Goal: Task Accomplishment & Management: Complete application form

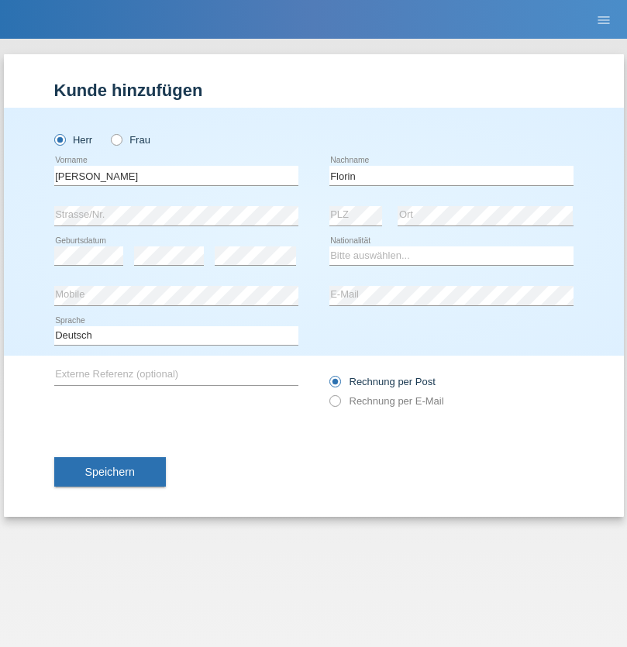
type input "Florin"
select select "RO"
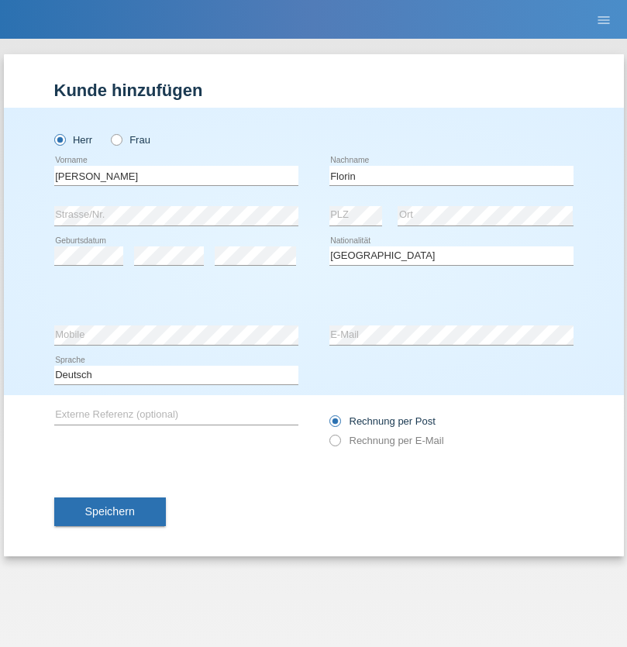
select select "C"
select select "29"
select select "02"
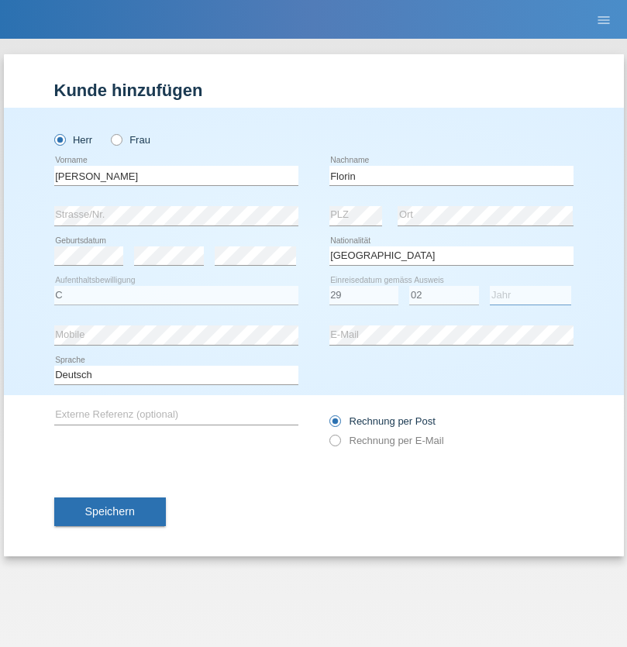
select select "2021"
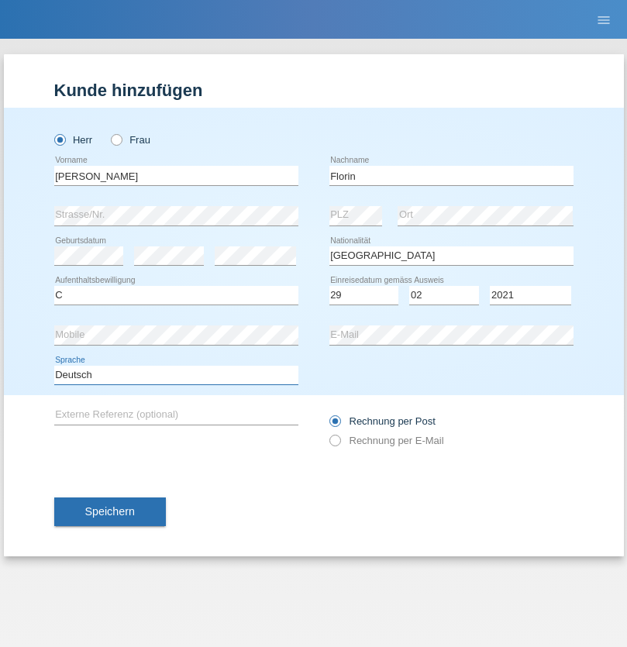
select select "en"
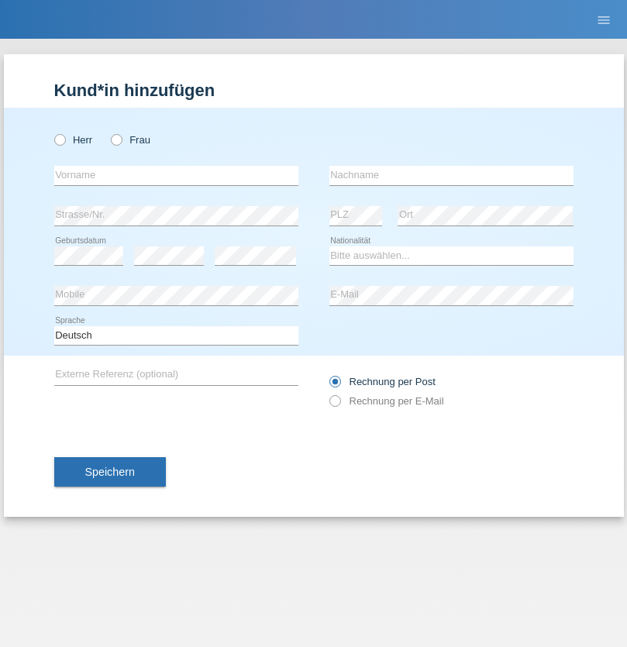
radio input "true"
click at [176, 175] on input "text" at bounding box center [176, 175] width 244 height 19
type input "Ruth"
click at [451, 175] on input "text" at bounding box center [451, 175] width 244 height 19
type input "Krebs"
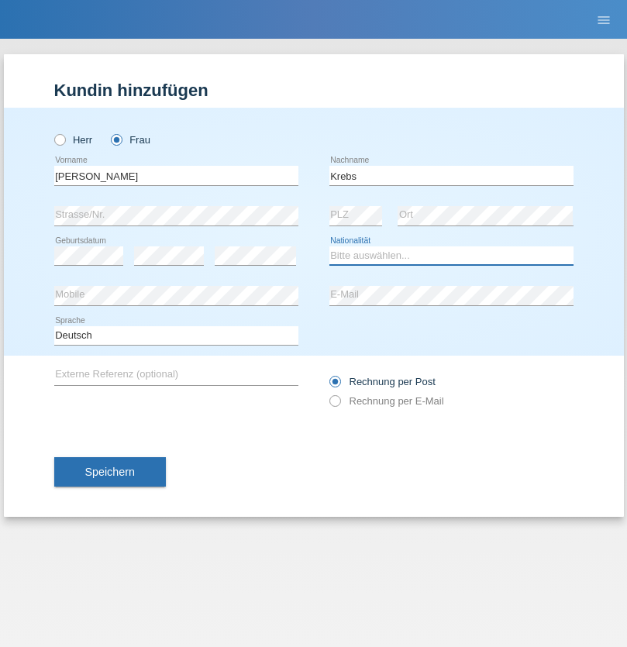
select select "CH"
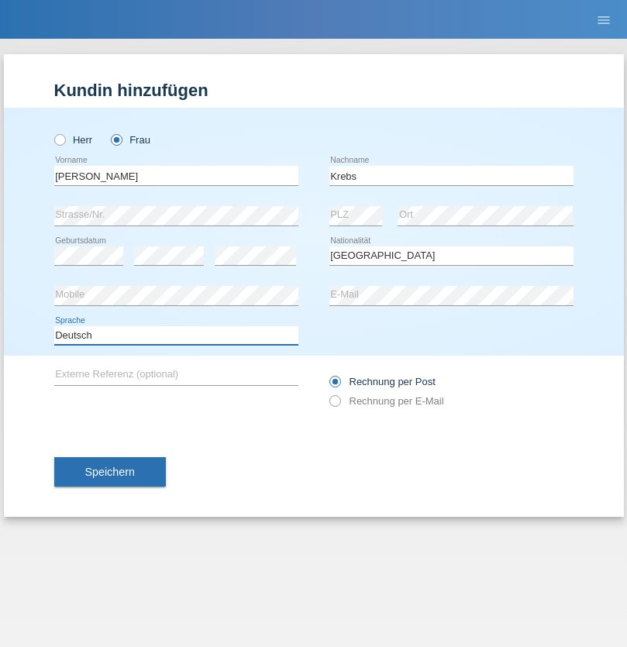
select select "en"
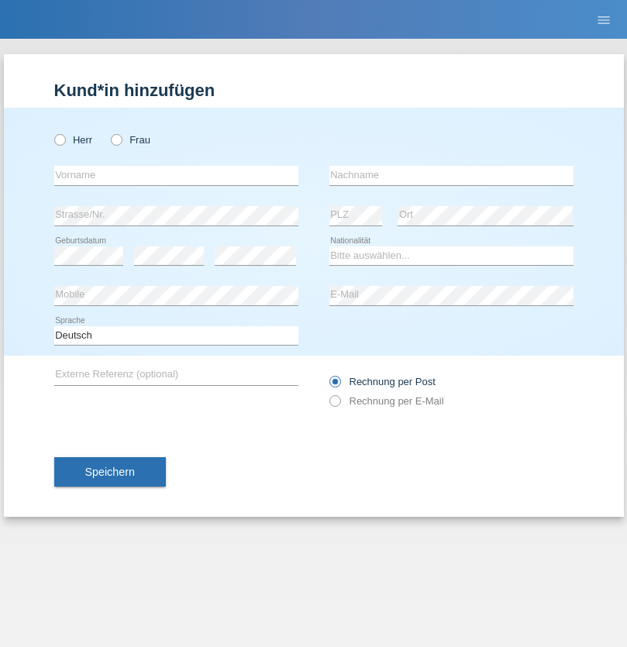
radio input "true"
click at [176, 175] on input "text" at bounding box center [176, 175] width 244 height 19
type input "Qovanaj"
click at [451, 175] on input "text" at bounding box center [451, 175] width 244 height 19
type input "Shaban"
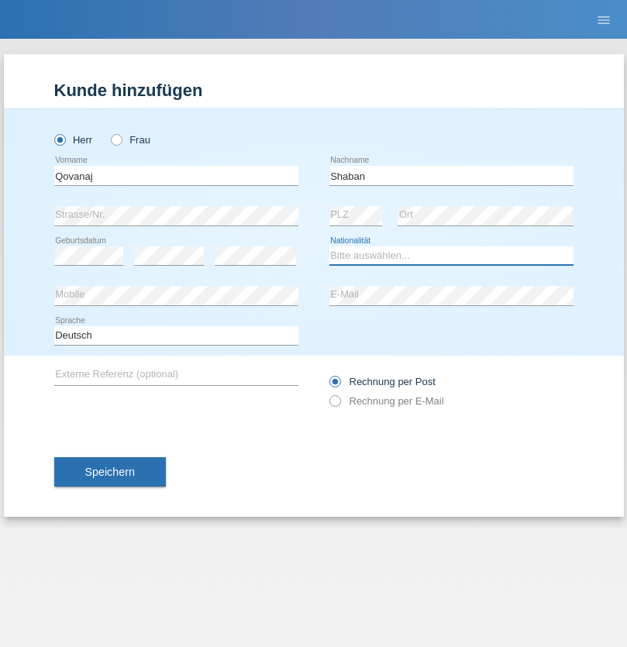
select select "CH"
radio input "true"
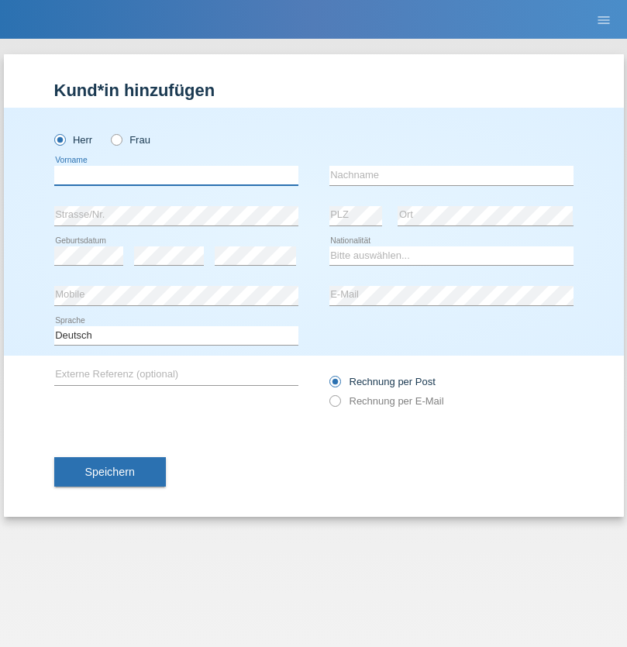
click at [176, 175] on input "text" at bounding box center [176, 175] width 244 height 19
type input "J"
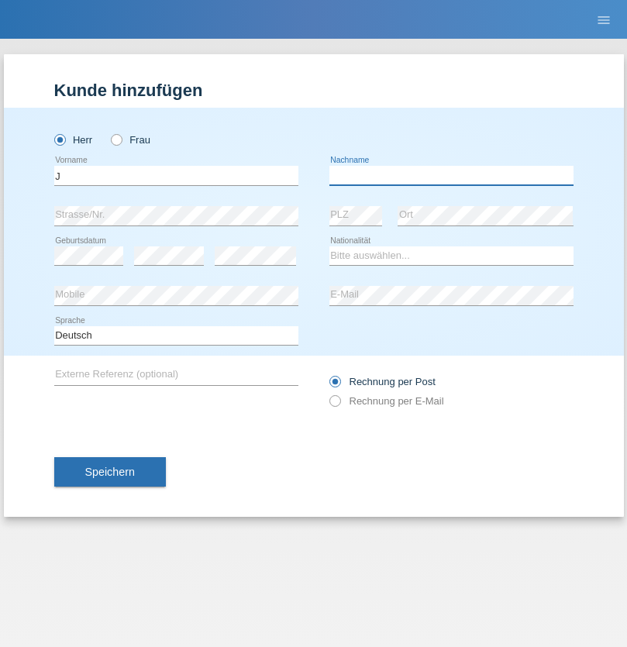
click at [451, 175] on input "text" at bounding box center [451, 175] width 244 height 19
type input "sarmento cavalcanti"
select select "PT"
select select "C"
select select "02"
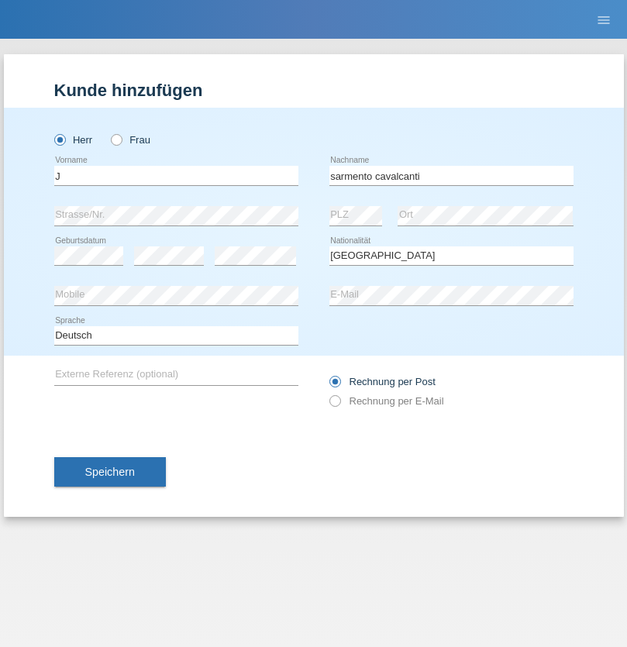
select select "09"
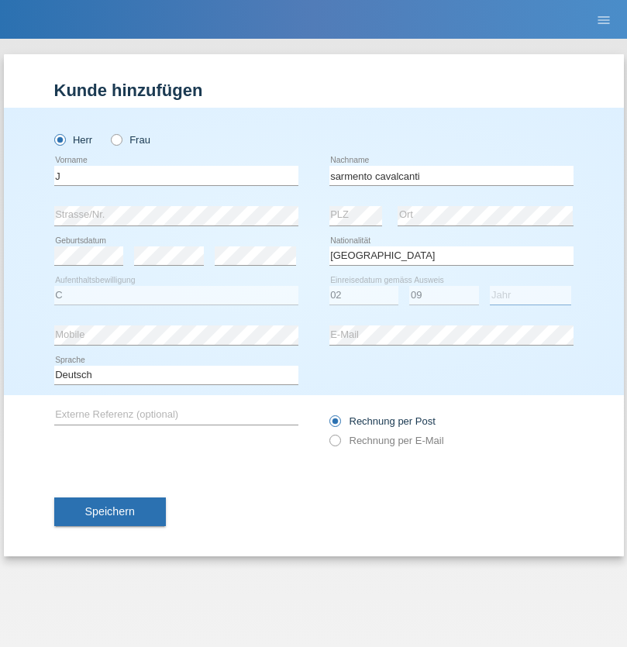
select select "2019"
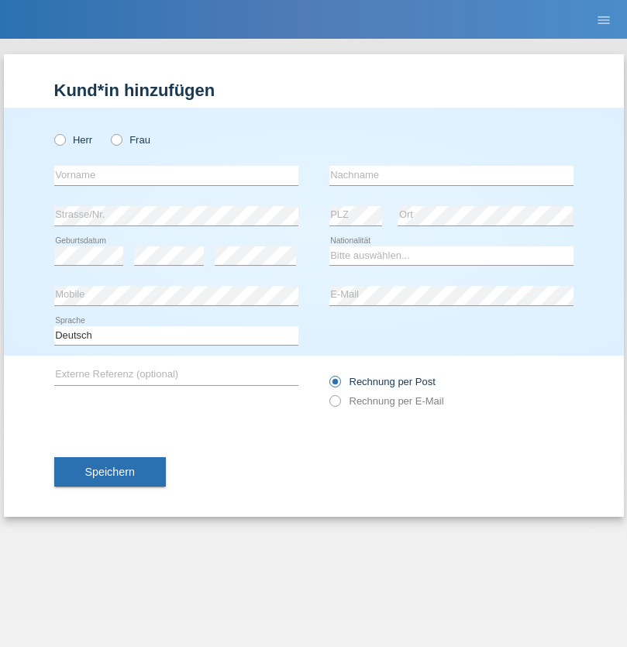
radio input "true"
click at [176, 175] on input "text" at bounding box center [176, 175] width 244 height 19
type input "G"
click at [451, 175] on input "text" at bounding box center [451, 175] width 244 height 19
type input "Umar"
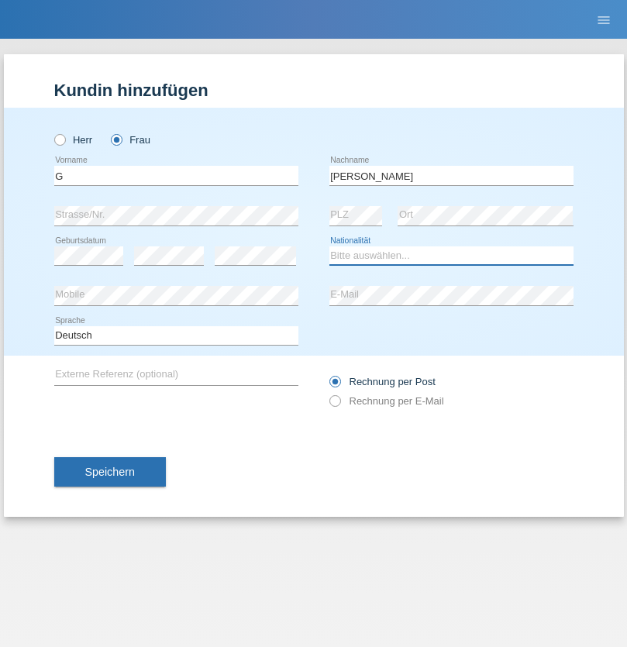
select select "CH"
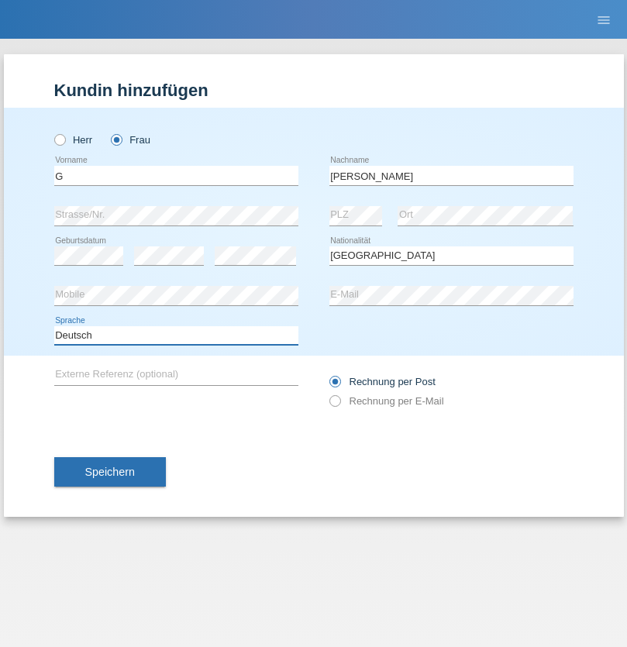
select select "en"
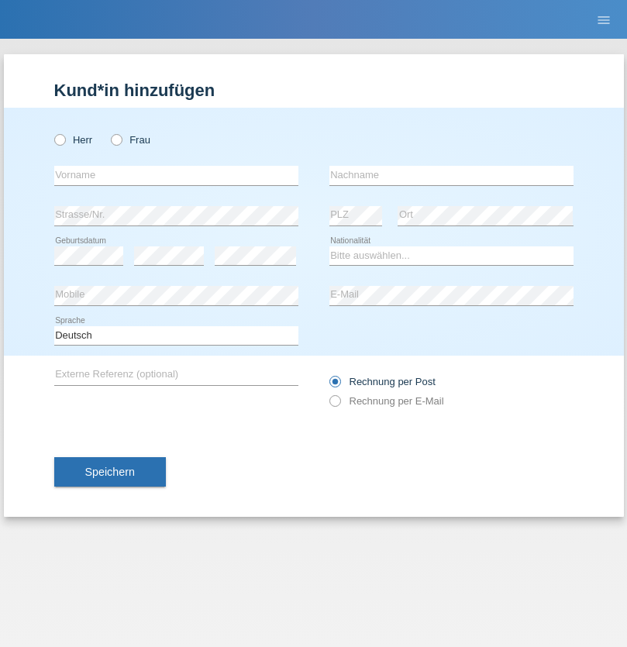
radio input "true"
click at [176, 175] on input "text" at bounding box center [176, 175] width 244 height 19
type input "Varodi"
click at [451, 175] on input "text" at bounding box center [451, 175] width 244 height 19
type input "Zoltan"
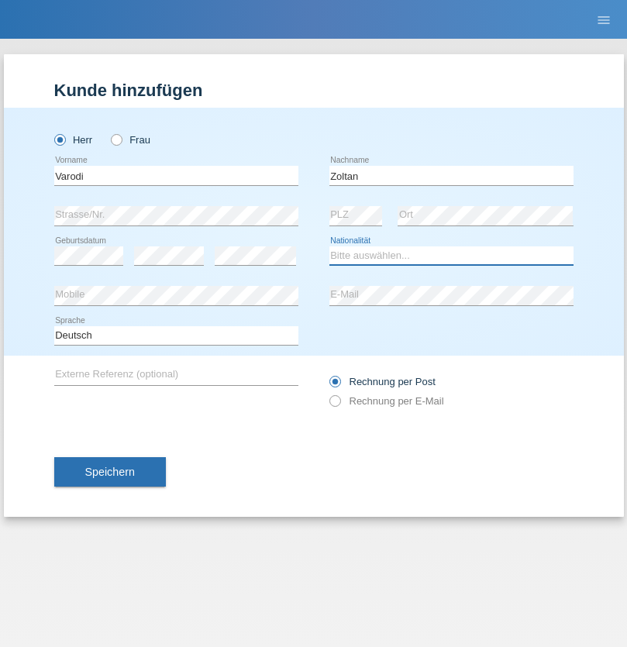
select select "UA"
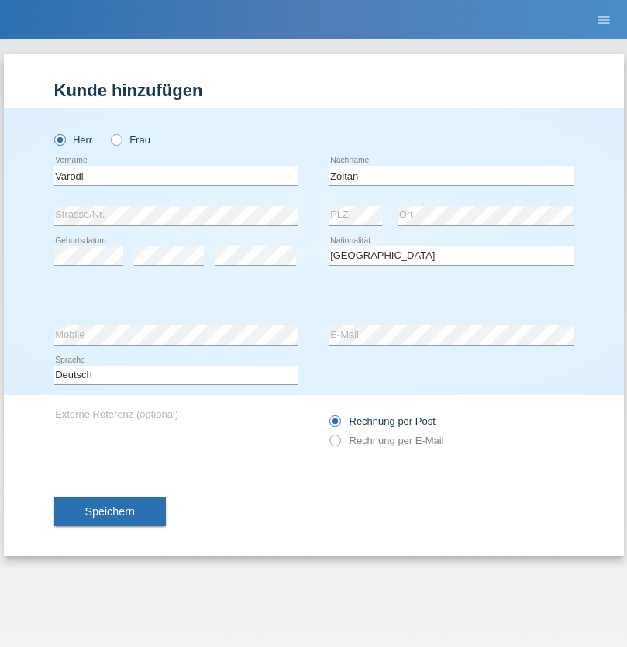
select select "C"
select select "10"
select select "2021"
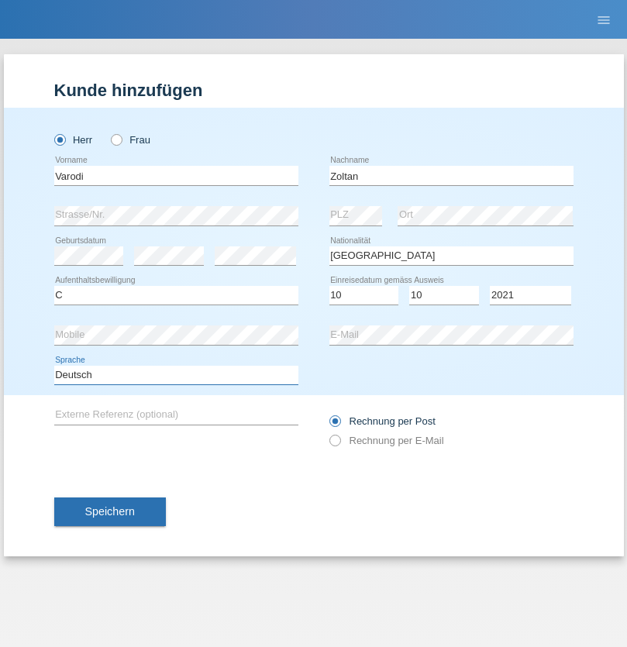
select select "en"
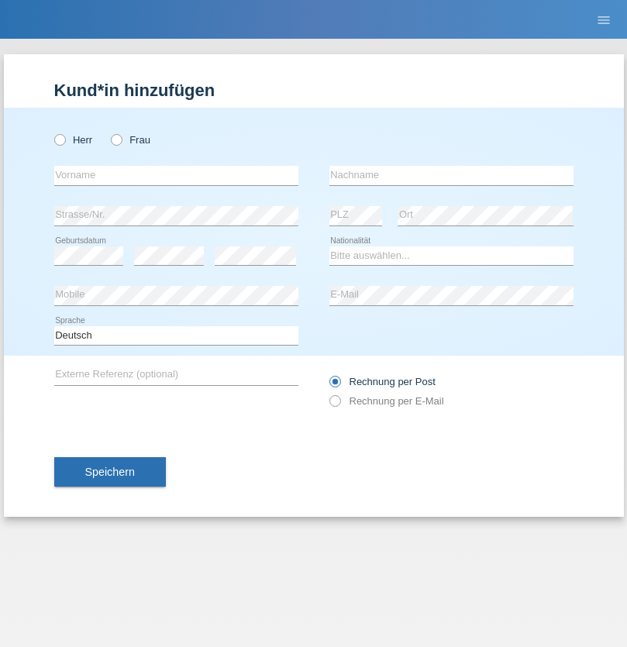
radio input "true"
click at [176, 175] on input "text" at bounding box center [176, 175] width 244 height 19
type input "[PERSON_NAME]"
click at [451, 175] on input "text" at bounding box center [451, 175] width 244 height 19
type input "Bachofen"
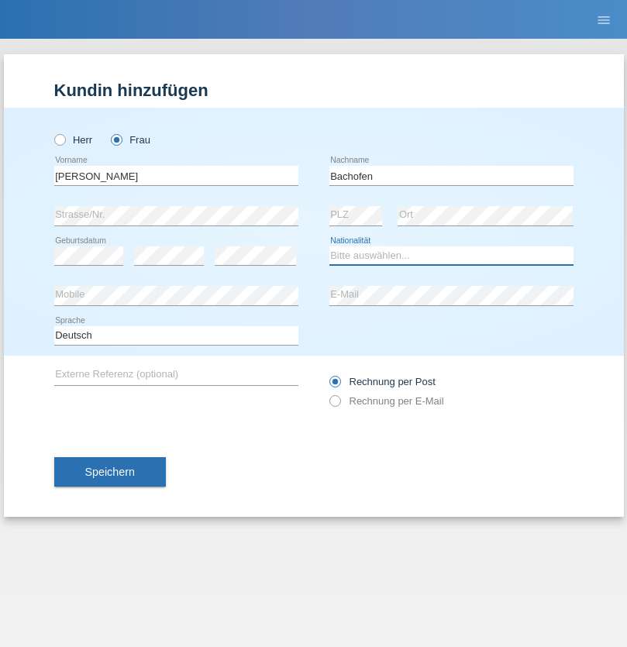
select select "CH"
radio input "true"
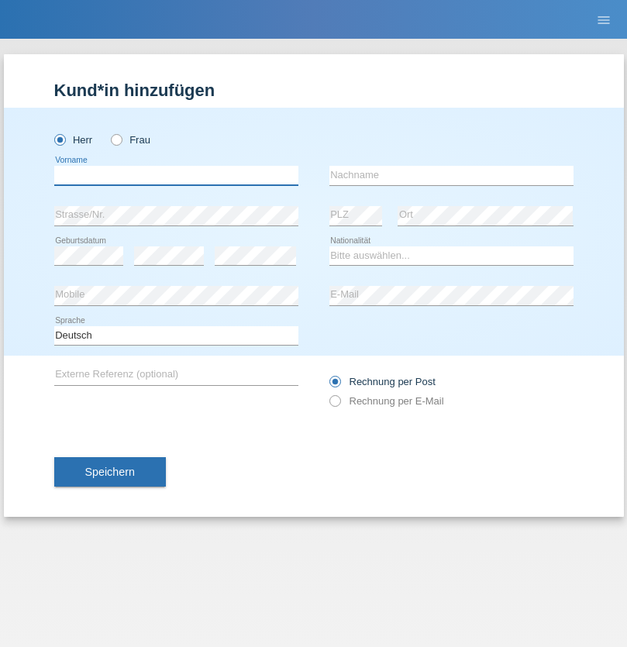
click at [176, 175] on input "text" at bounding box center [176, 175] width 244 height 19
type input "Volkan"
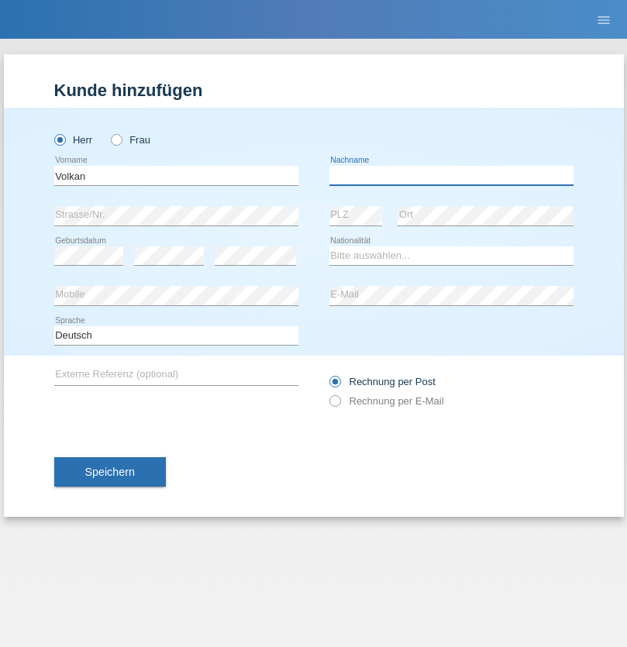
click at [451, 175] on input "text" at bounding box center [451, 175] width 244 height 19
type input "Laçın"
select select "TR"
select select "C"
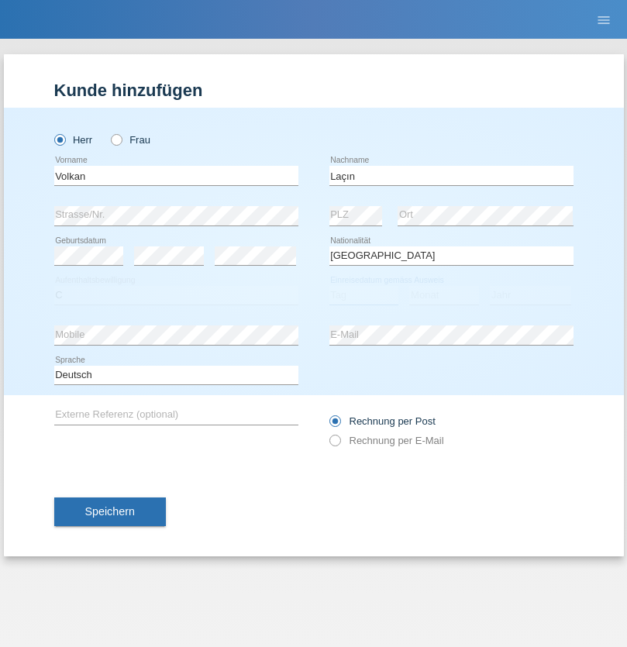
select select "06"
select select "04"
select select "2021"
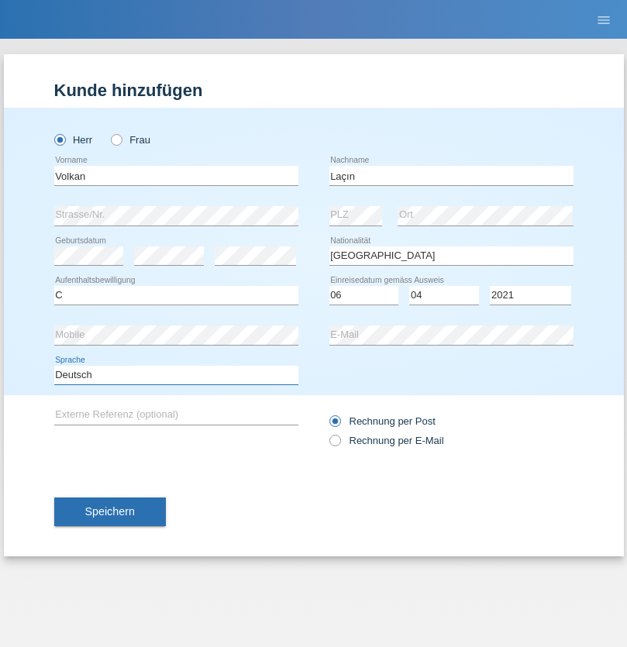
select select "en"
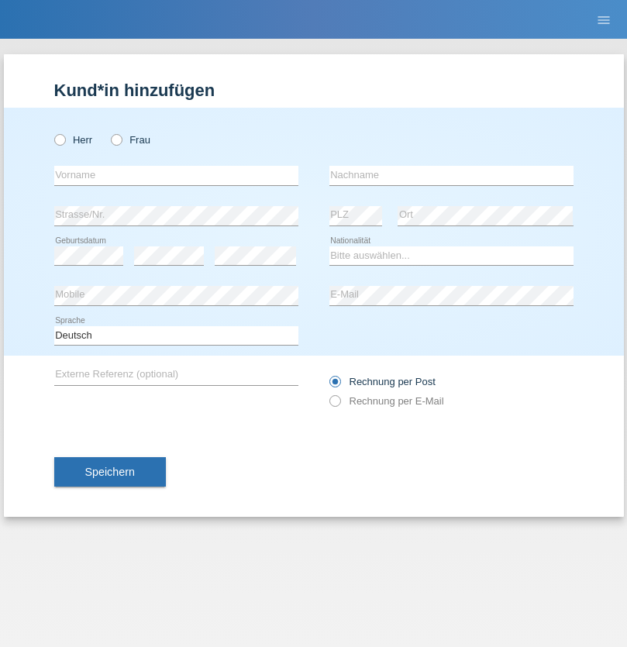
radio input "true"
click at [176, 175] on input "text" at bounding box center [176, 175] width 244 height 19
type input "Volkan"
click at [451, 175] on input "text" at bounding box center [451, 175] width 244 height 19
type input "Laçın"
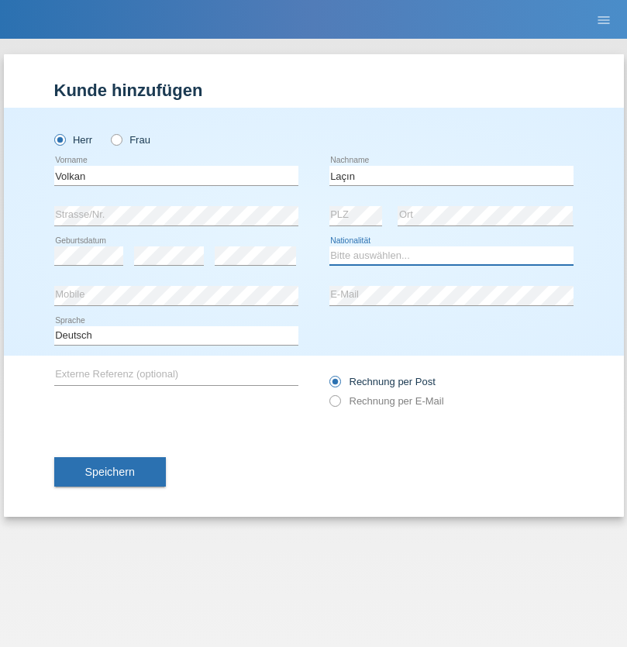
select select "TR"
select select "C"
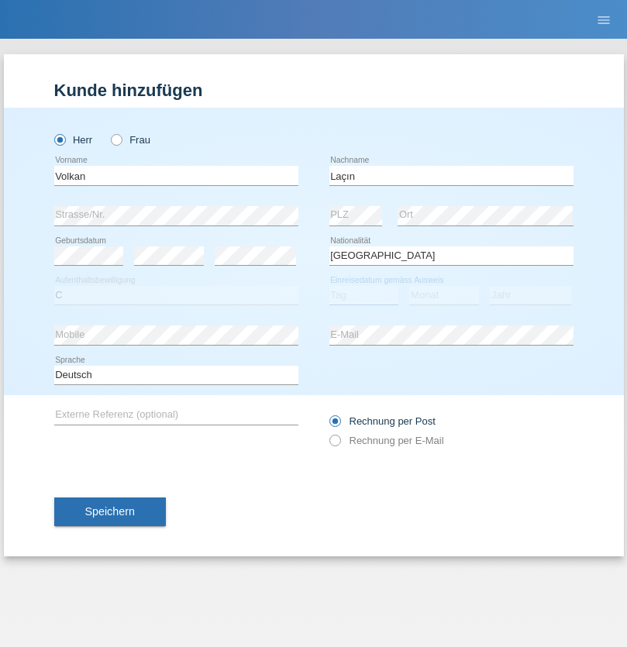
select select "06"
select select "04"
select select "2021"
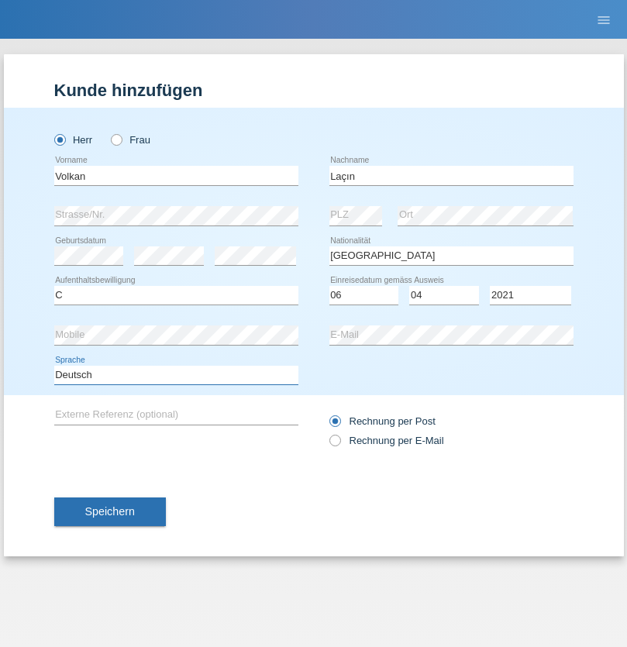
select select "en"
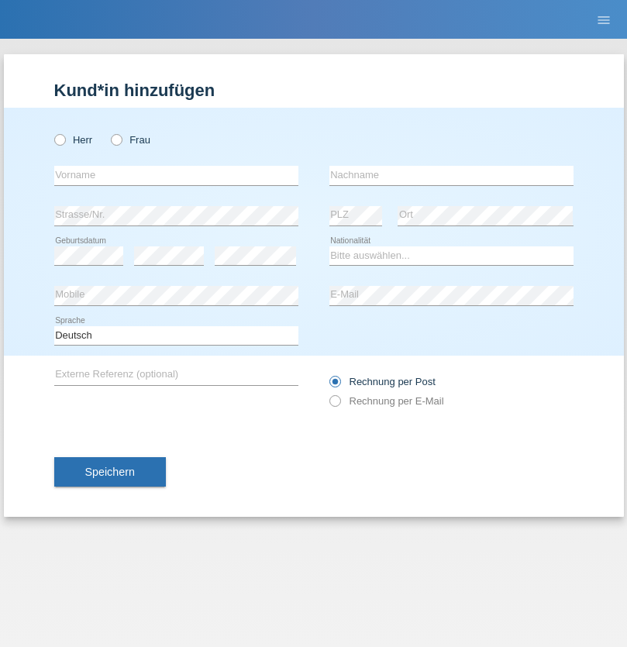
radio input "true"
click at [176, 175] on input "text" at bounding box center [176, 175] width 244 height 19
type input "[PERSON_NAME]"
click at [451, 175] on input "text" at bounding box center [451, 175] width 244 height 19
type input "löffel"
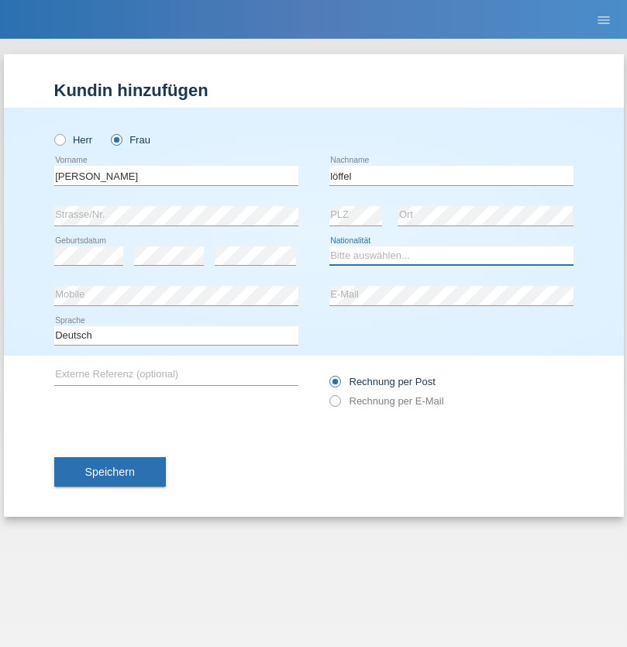
select select "CH"
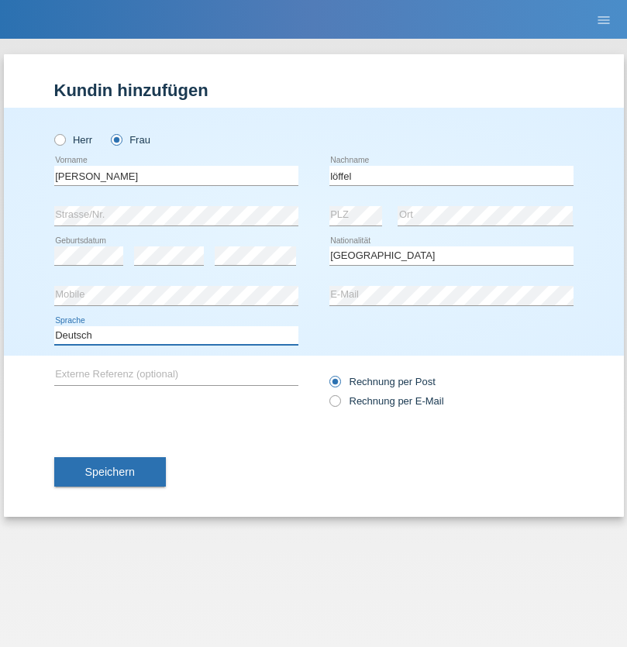
select select "en"
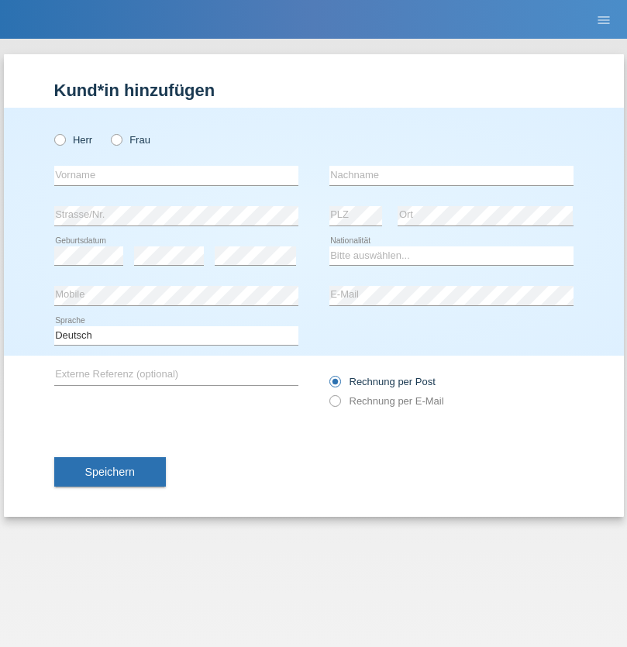
radio input "true"
click at [176, 175] on input "text" at bounding box center [176, 175] width 244 height 19
type input "Matusa"
click at [451, 175] on input "text" at bounding box center [451, 175] width 244 height 19
type input "[PERSON_NAME]"
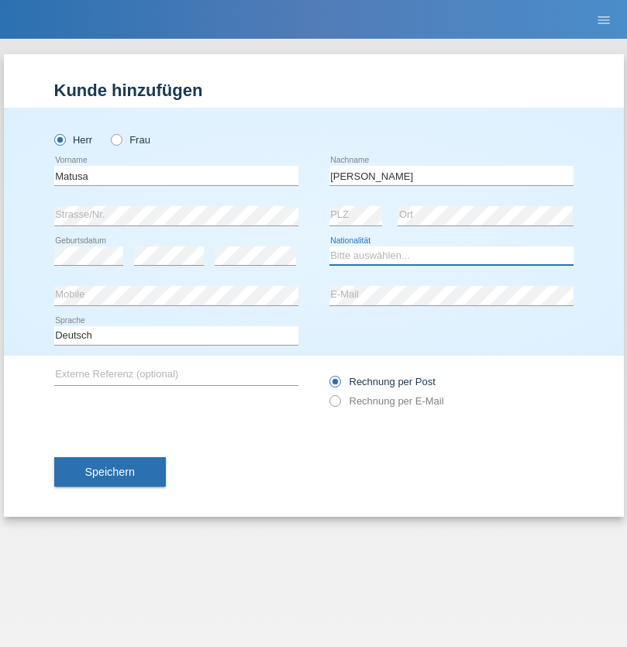
select select "RO"
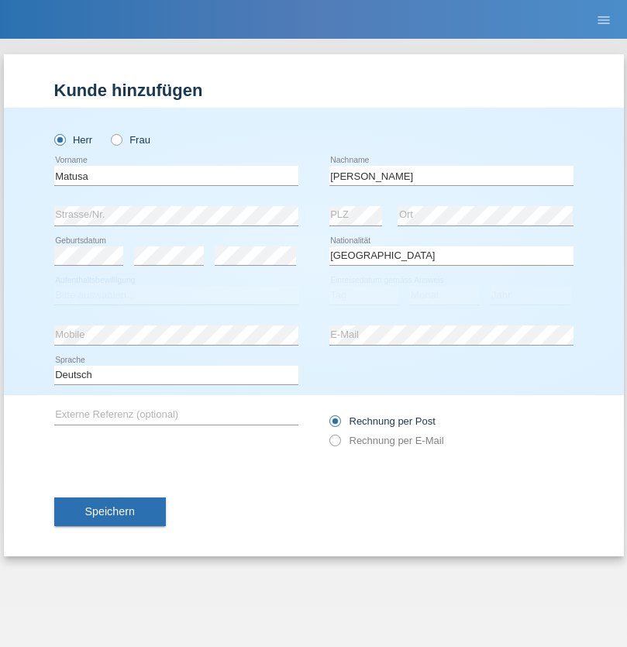
select select "C"
select select "01"
select select "06"
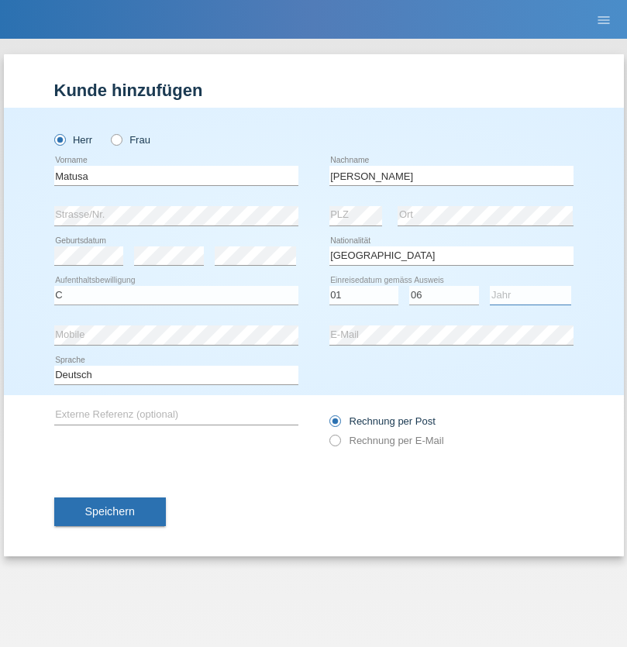
select select "2016"
select select "en"
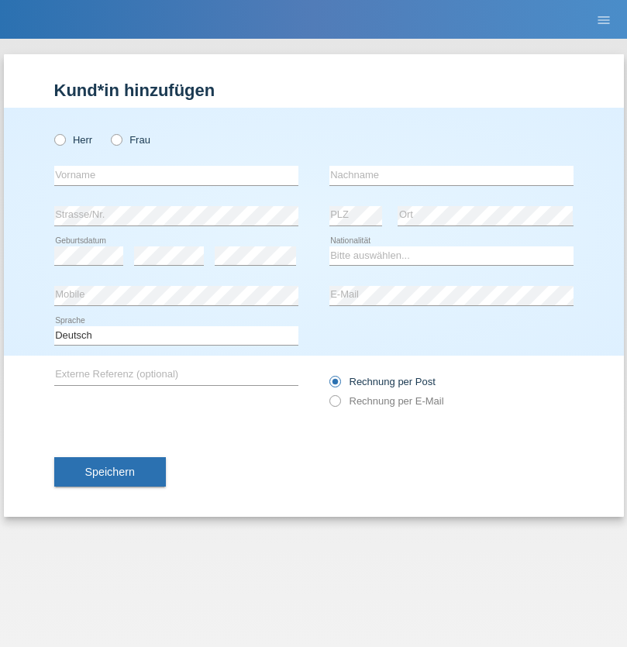
radio input "true"
click at [176, 175] on input "text" at bounding box center [176, 175] width 244 height 19
type input "[PERSON_NAME]"
click at [451, 175] on input "text" at bounding box center [451, 175] width 244 height 19
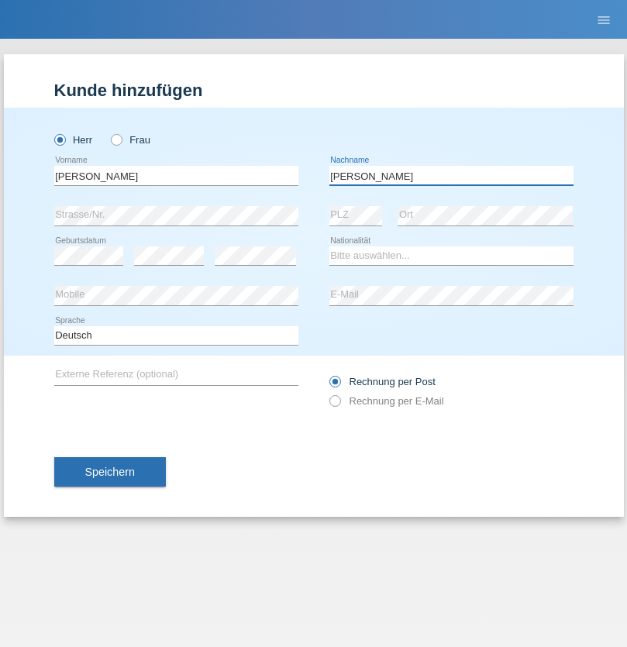
type input "[PERSON_NAME]"
select select "CH"
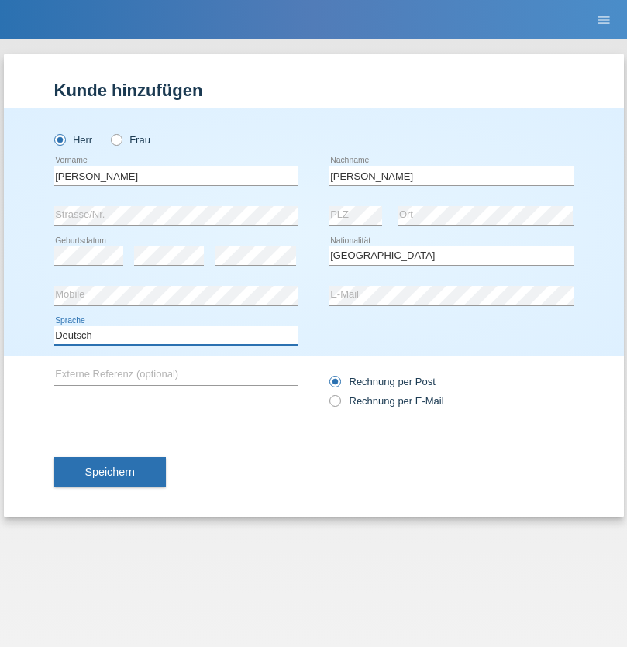
select select "en"
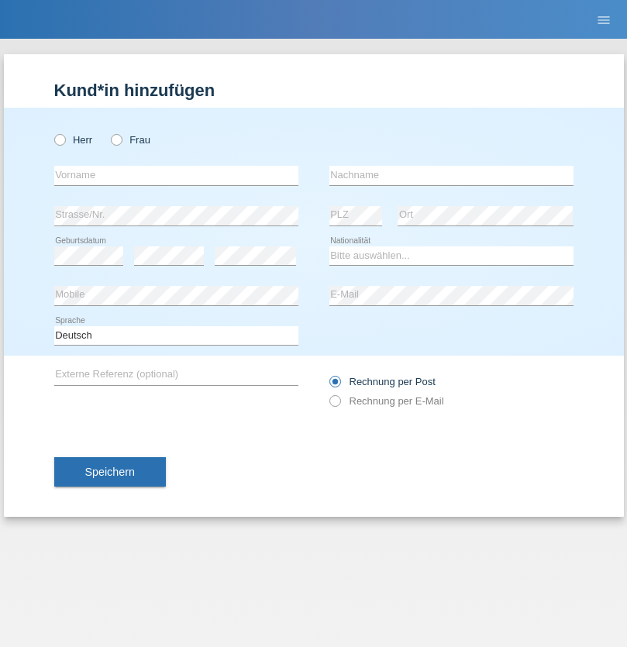
radio input "true"
click at [176, 175] on input "text" at bounding box center [176, 175] width 244 height 19
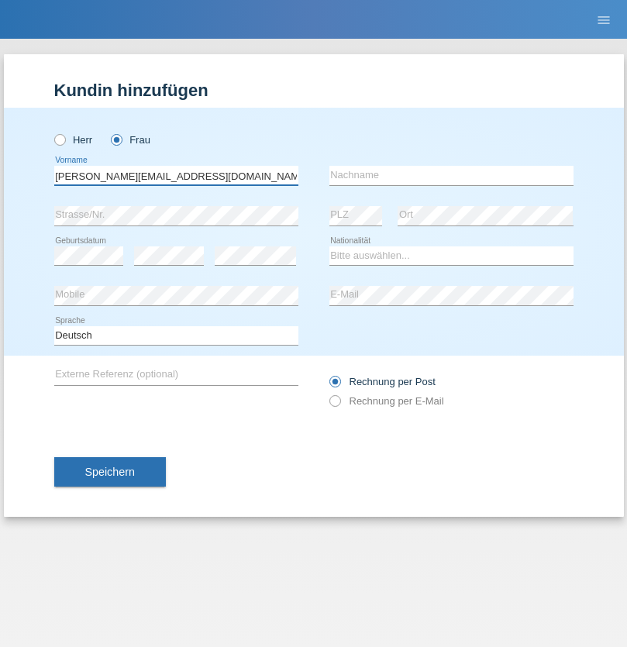
type input "Jasmine.hylaj@gmail.com"
click at [451, 175] on input "text" at bounding box center [451, 175] width 244 height 19
type input "Hylaj"
select select "CH"
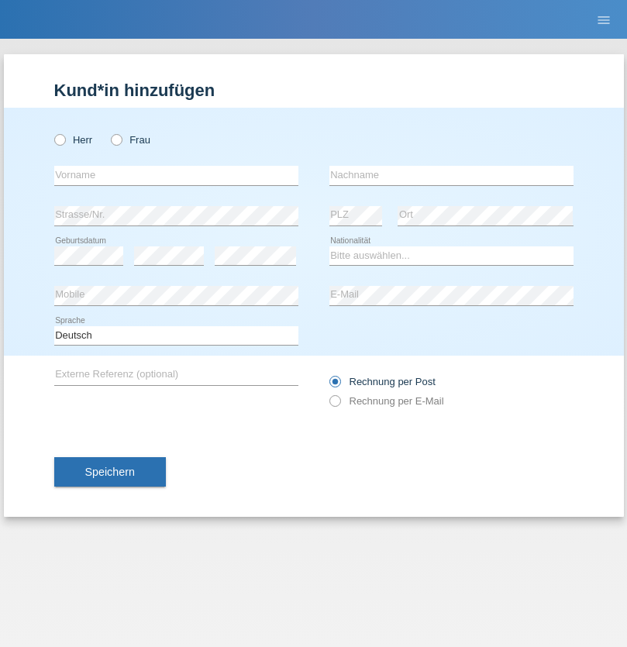
radio input "true"
click at [176, 175] on input "text" at bounding box center [176, 175] width 244 height 19
type input "luka"
click at [451, 175] on input "text" at bounding box center [451, 175] width 244 height 19
type input "kocic"
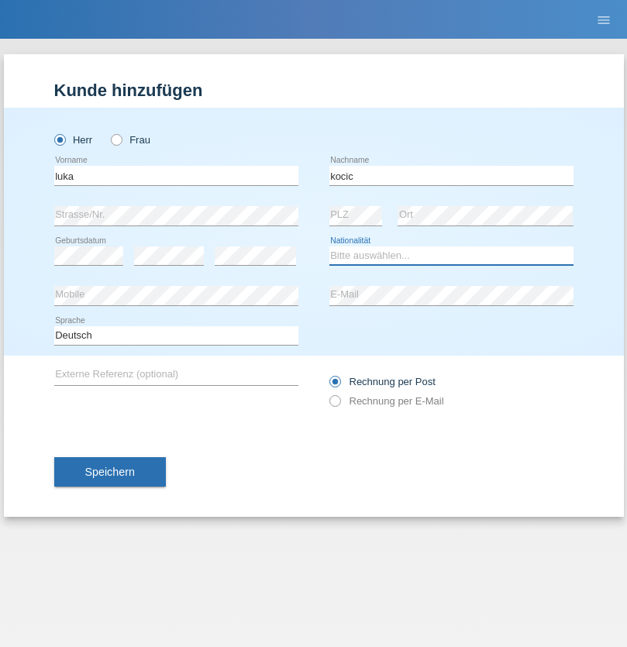
select select "RS"
select select "C"
select select "21"
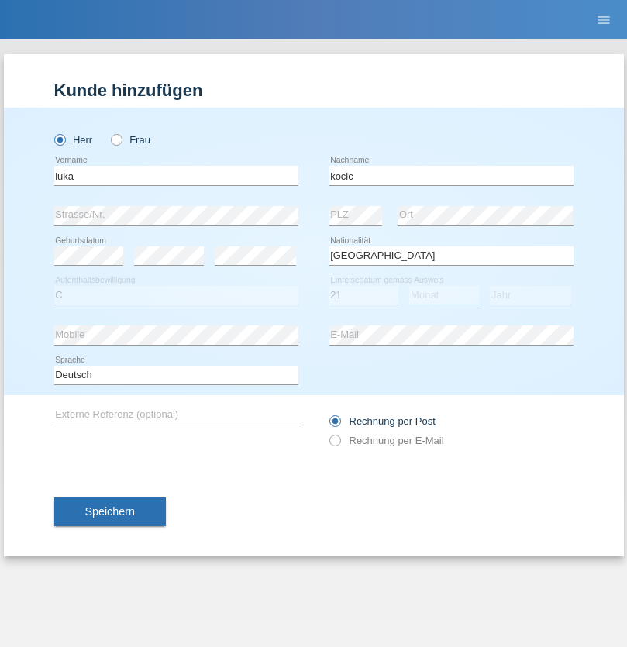
select select "04"
select select "1999"
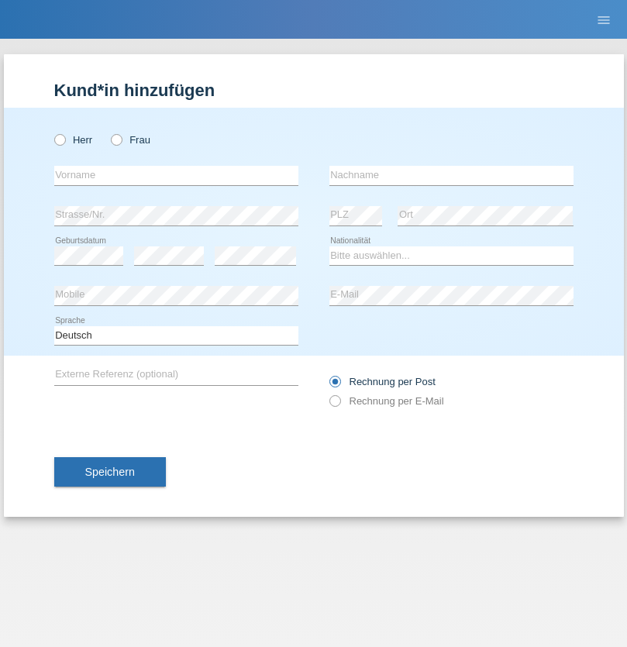
radio input "true"
click at [176, 175] on input "text" at bounding box center [176, 175] width 244 height 19
type input "Marian"
click at [451, 175] on input "text" at bounding box center [451, 175] width 244 height 19
type input "Matusa"
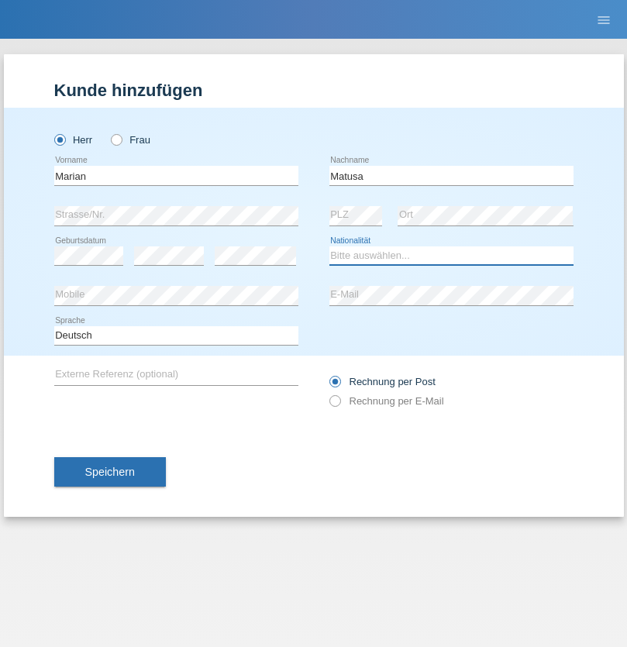
select select "RO"
select select "C"
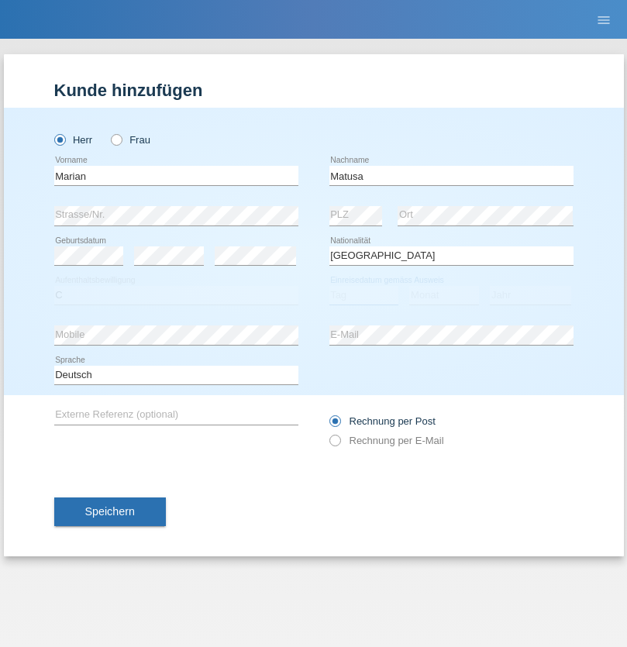
select select "01"
select select "06"
select select "2016"
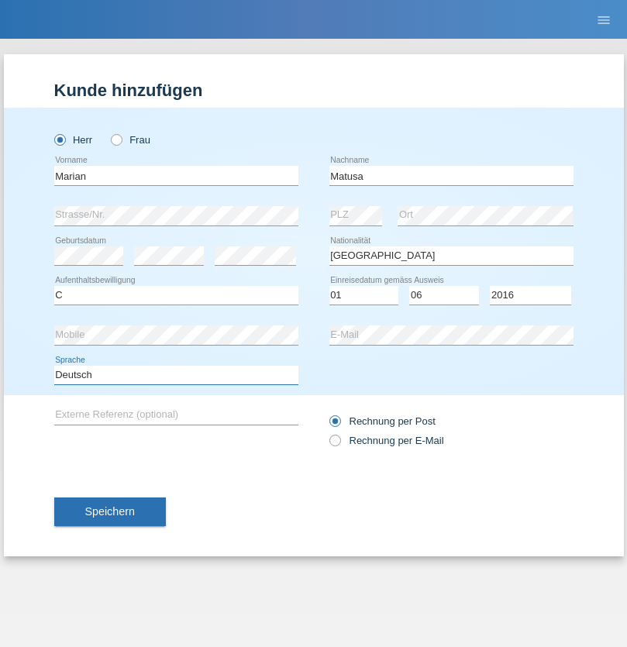
select select "en"
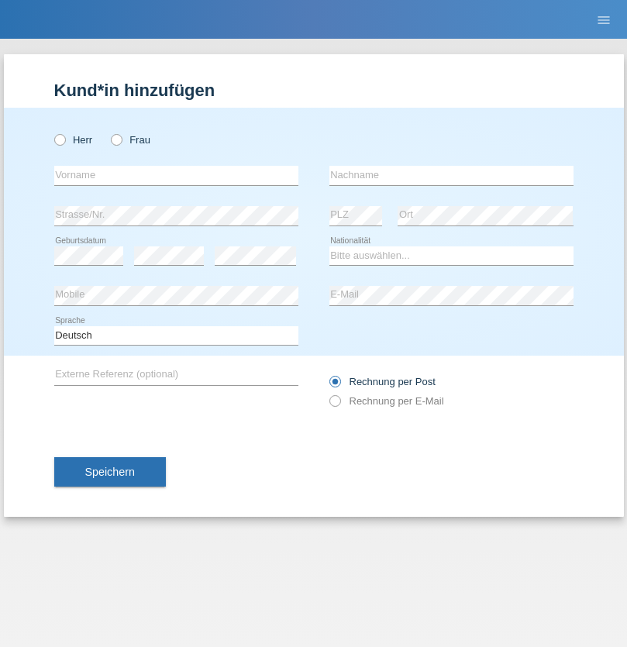
radio input "true"
click at [176, 175] on input "text" at bounding box center [176, 175] width 244 height 19
type input "[PERSON_NAME]"
click at [451, 175] on input "text" at bounding box center [451, 175] width 244 height 19
type input "Weinlein"
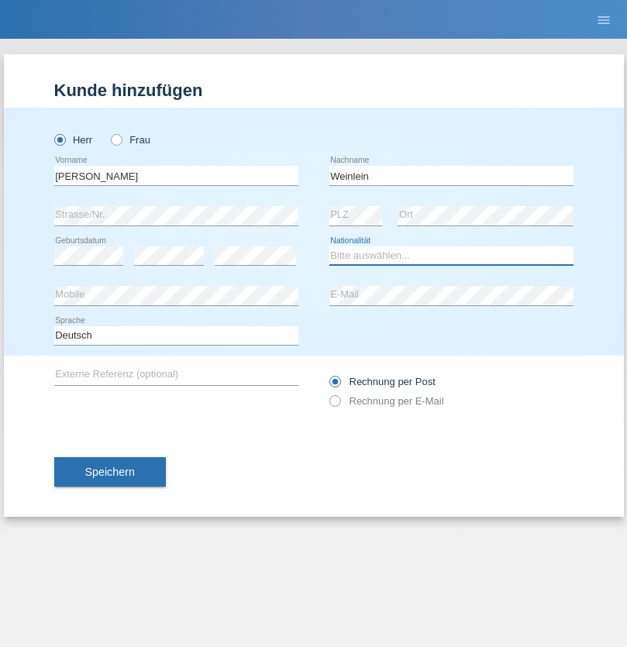
select select "CH"
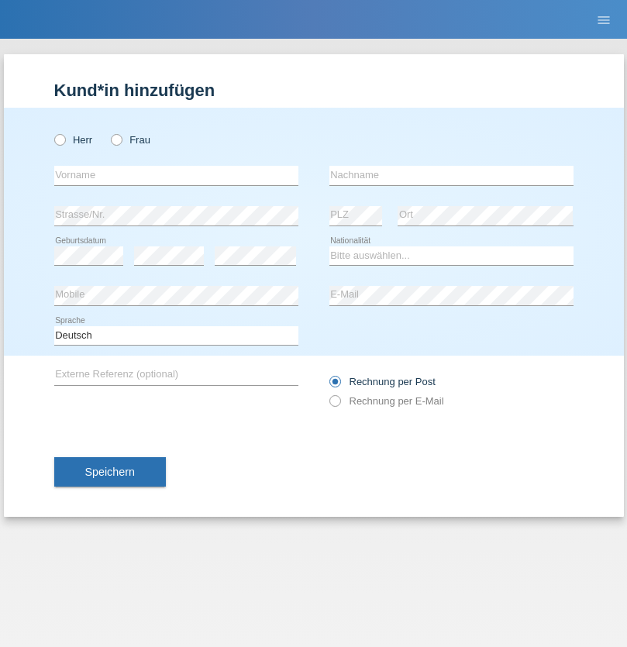
radio input "true"
click at [176, 175] on input "text" at bounding box center [176, 175] width 244 height 19
type input "Jashari lmeri"
click at [451, 175] on input "text" at bounding box center [451, 175] width 244 height 19
type input "Rabije"
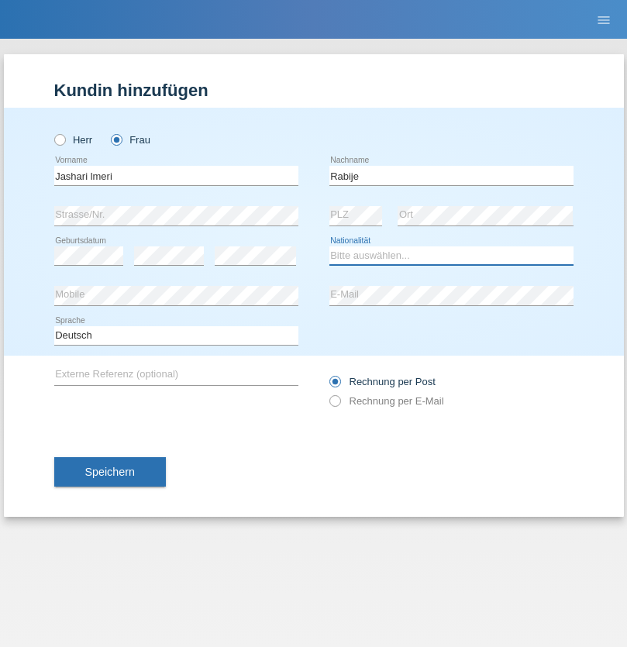
select select "CH"
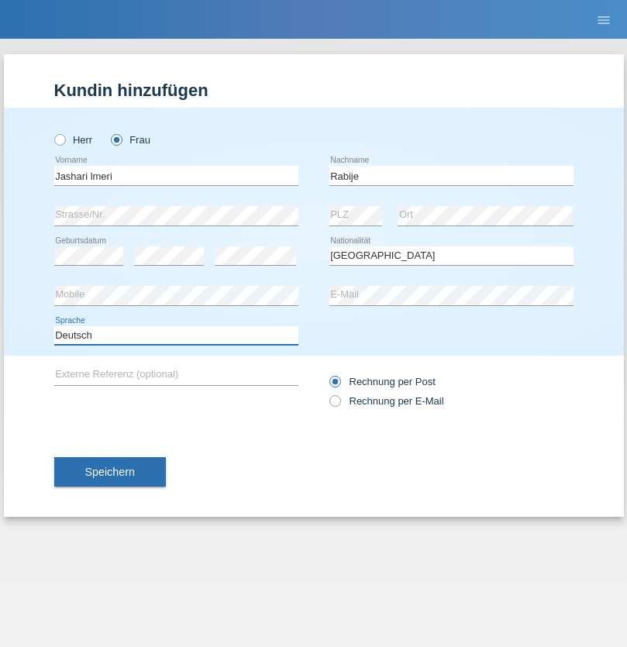
select select "en"
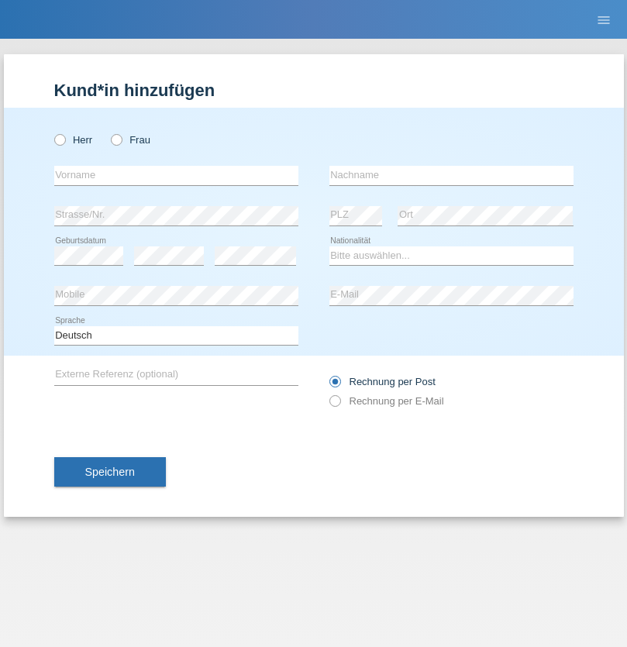
radio input "true"
click at [176, 175] on input "text" at bounding box center [176, 175] width 244 height 19
type input "firat"
click at [451, 175] on input "text" at bounding box center [451, 175] width 244 height 19
type input "kara"
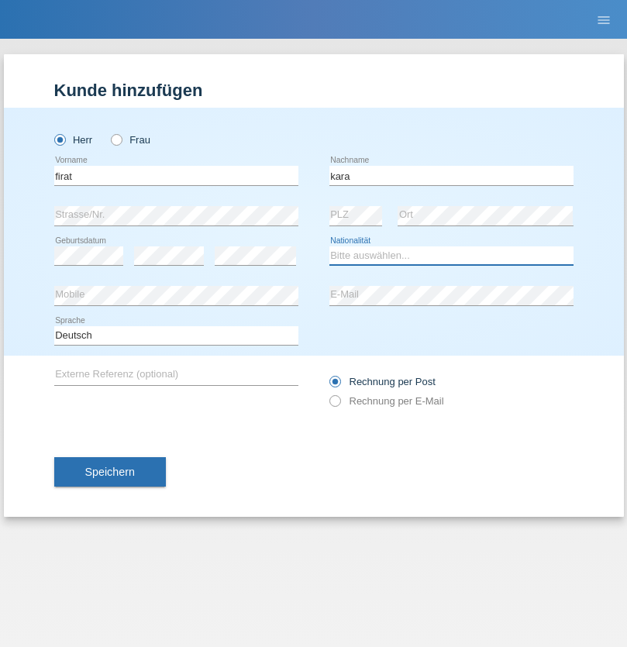
select select "CH"
radio input "true"
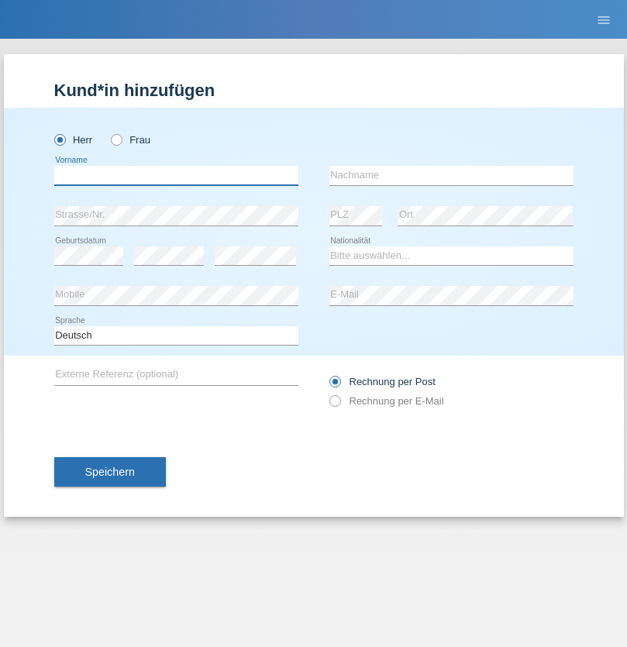
click at [176, 175] on input "text" at bounding box center [176, 175] width 244 height 19
type input "Gigov"
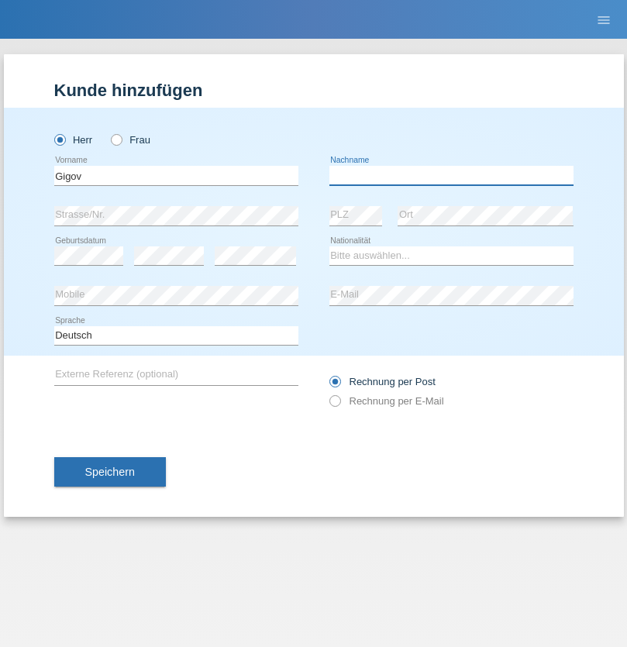
click at [451, 175] on input "text" at bounding box center [451, 175] width 244 height 19
type input "Zhan"
select select "BG"
select select "C"
select select "23"
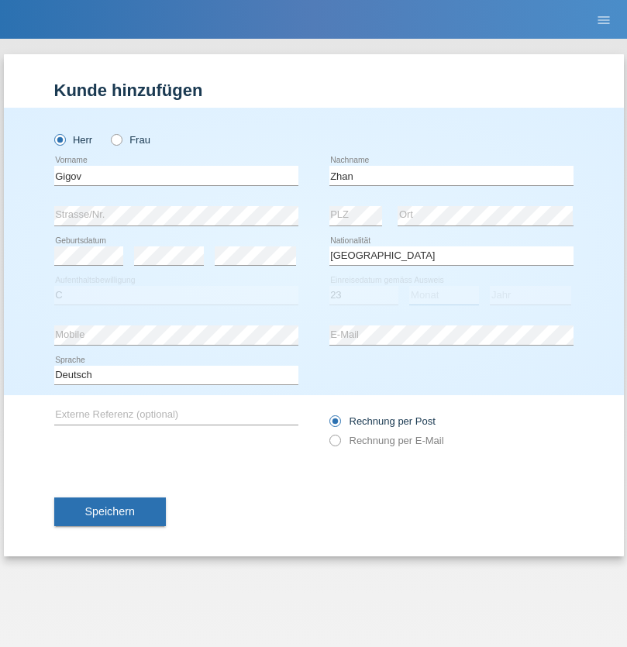
select select "10"
select select "2021"
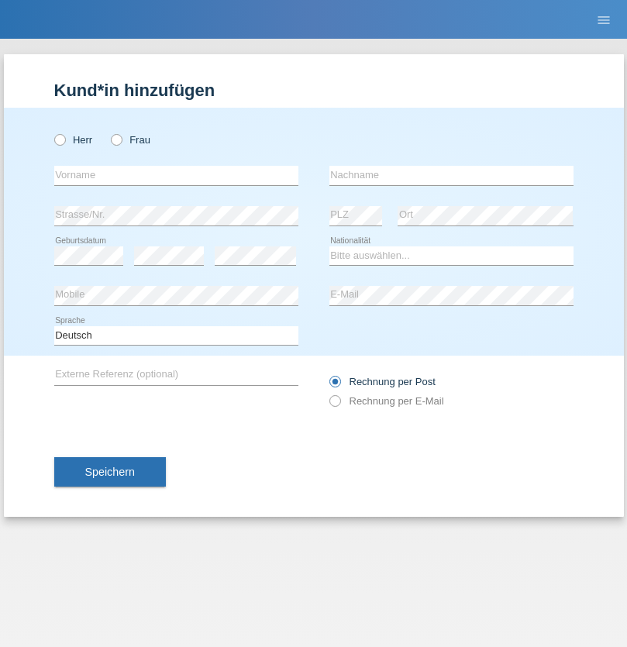
radio input "true"
click at [176, 175] on input "text" at bounding box center [176, 175] width 244 height 19
type input "Amand"
click at [451, 175] on input "text" at bounding box center [451, 175] width 244 height 19
type input "Pires"
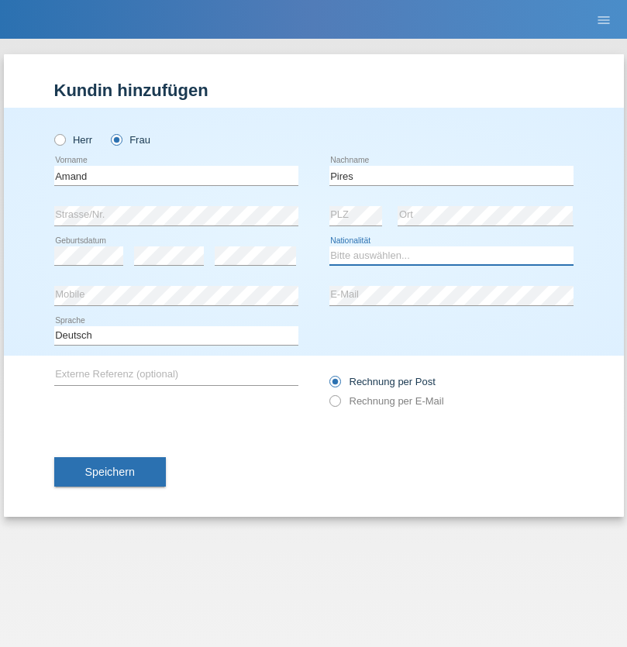
select select "CH"
radio input "true"
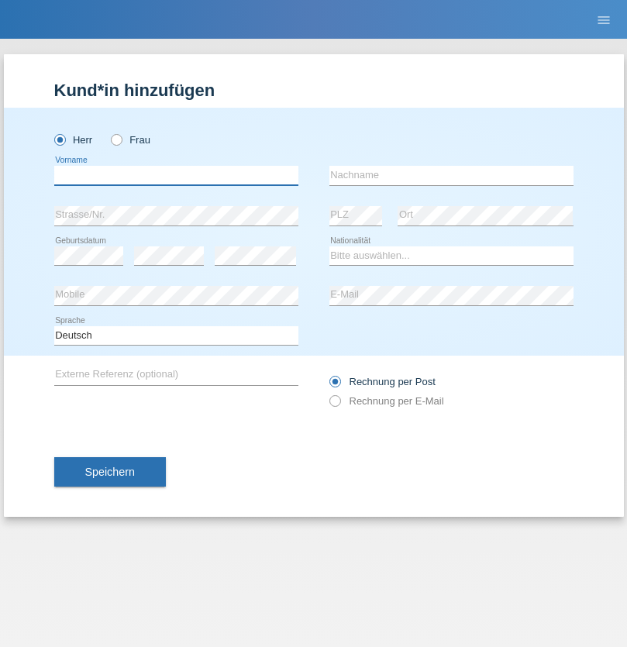
click at [176, 175] on input "text" at bounding box center [176, 175] width 244 height 19
type input "[PERSON_NAME]"
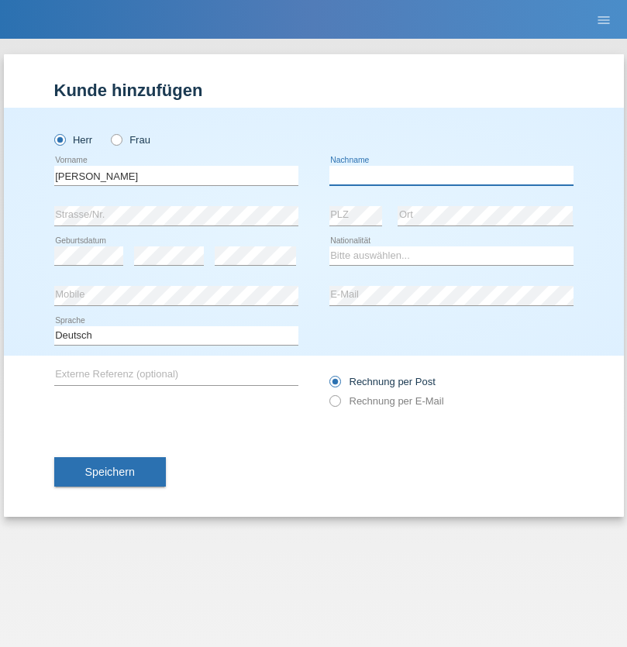
click at [451, 175] on input "text" at bounding box center [451, 175] width 244 height 19
type input "Saidi"
select select "CH"
radio input "true"
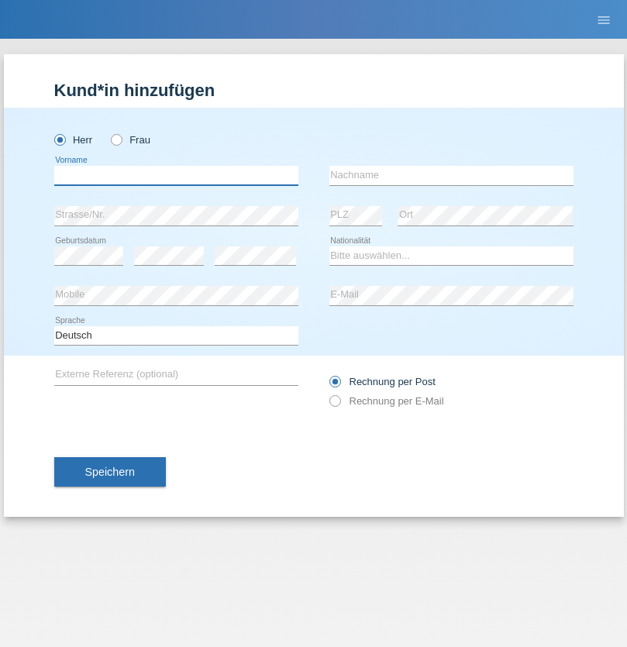
click at [176, 175] on input "text" at bounding box center [176, 175] width 244 height 19
type input "[PERSON_NAME]"
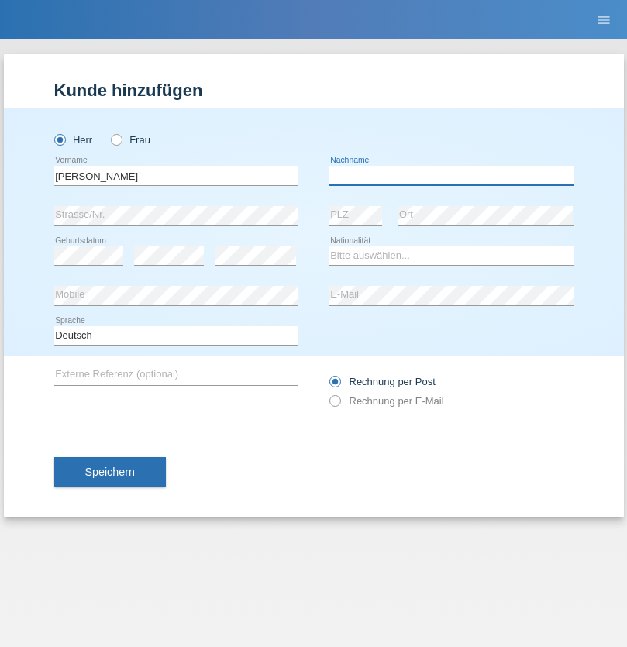
click at [451, 175] on input "text" at bounding box center [451, 175] width 244 height 19
type input "[PERSON_NAME]"
select select "PT"
select select "C"
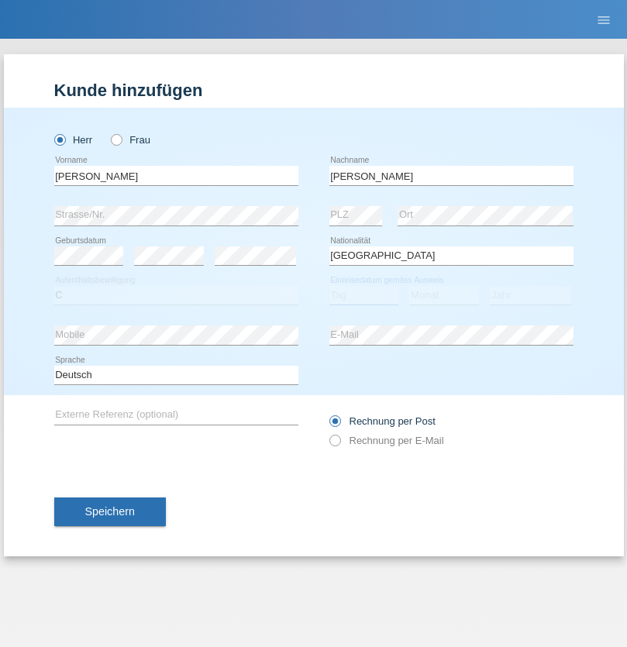
select select "23"
select select "08"
select select "2021"
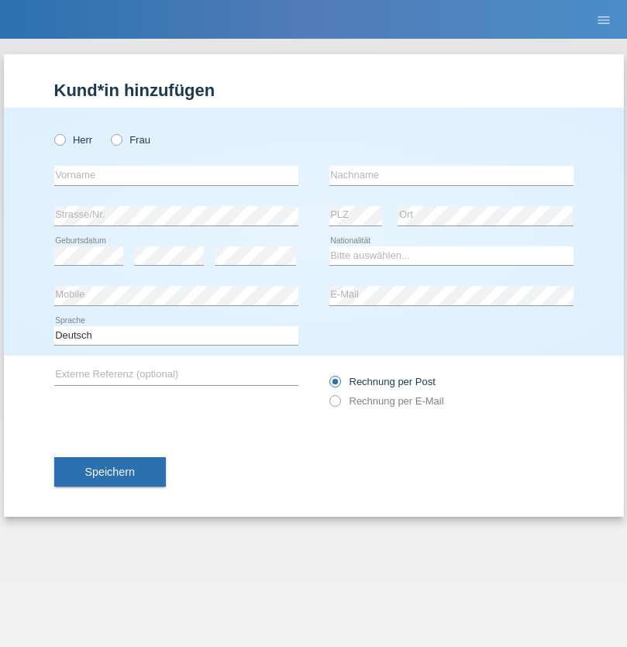
radio input "true"
click at [176, 175] on input "text" at bounding box center [176, 175] width 244 height 19
type input "Luca"
click at [451, 175] on input "text" at bounding box center [451, 175] width 244 height 19
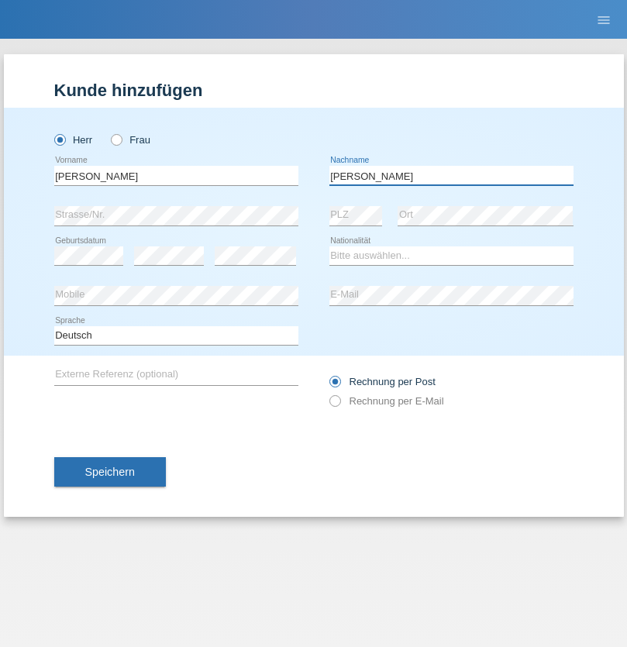
type input "Meier"
select select "CH"
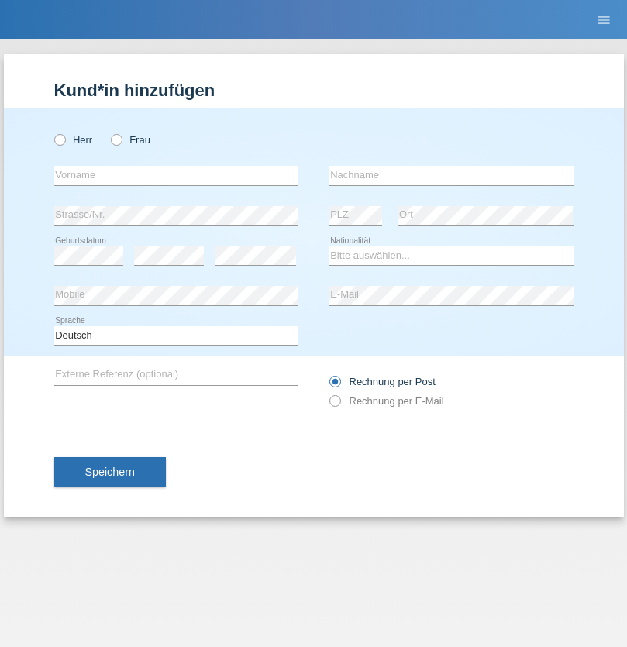
radio input "true"
click at [176, 175] on input "text" at bounding box center [176, 175] width 244 height 19
type input "Szilvia"
click at [451, 175] on input "text" at bounding box center [451, 175] width 244 height 19
type input "Olakh"
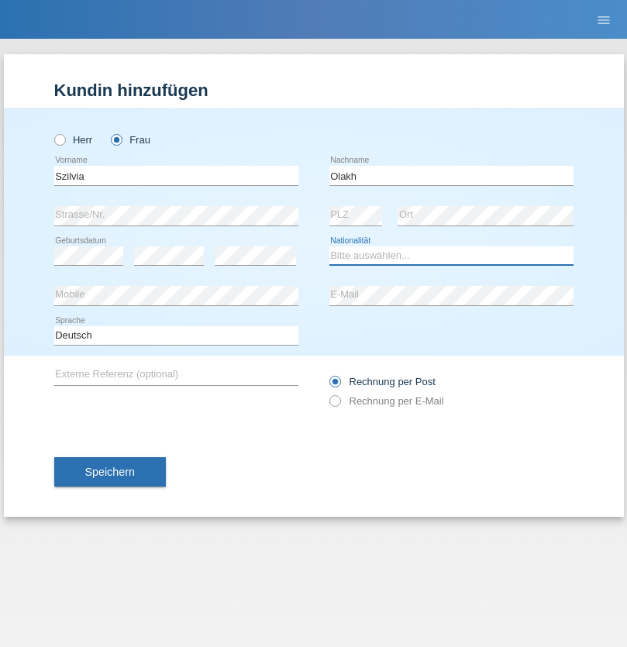
select select "UA"
select select "C"
select select "17"
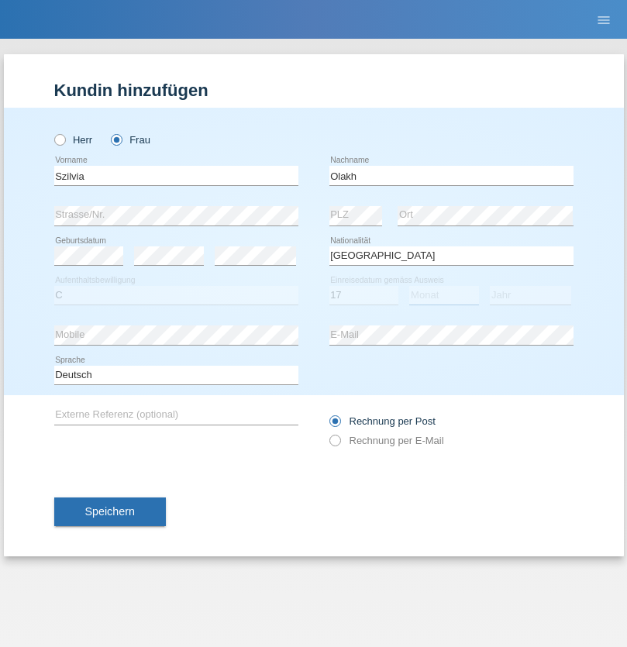
select select "09"
select select "2021"
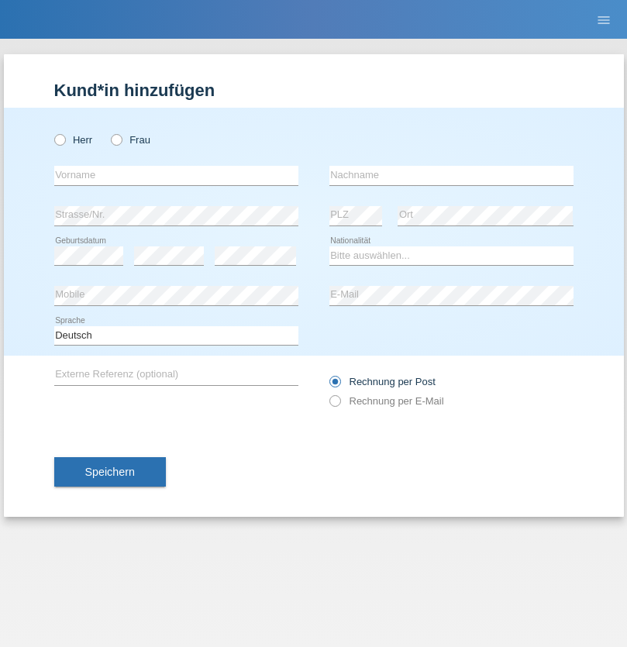
radio input "true"
click at [176, 175] on input "text" at bounding box center [176, 175] width 244 height 19
type input "Asrit"
click at [451, 175] on input "text" at bounding box center [451, 175] width 244 height 19
type input "Kupa"
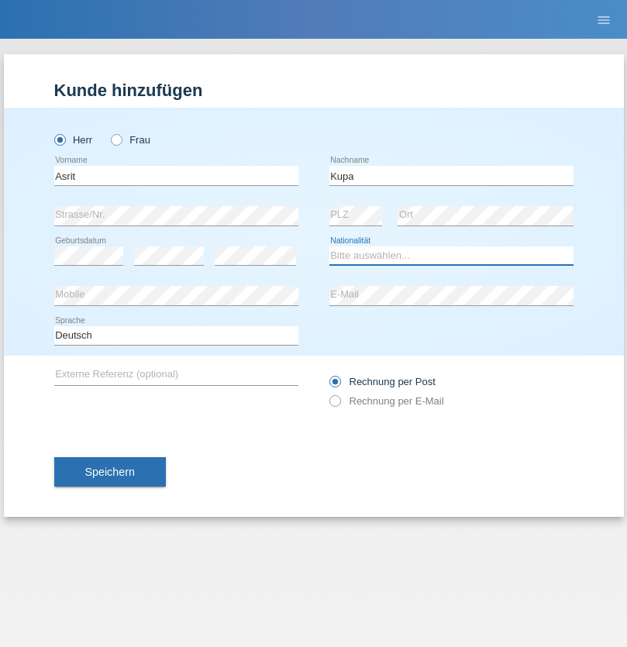
select select "MK"
select select "C"
select select "27"
select select "05"
radio input "true"
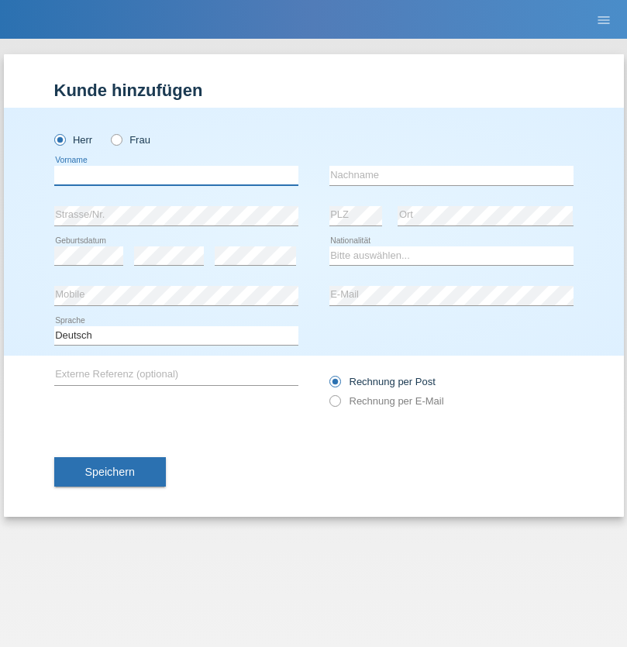
click at [176, 175] on input "text" at bounding box center [176, 175] width 244 height 19
type input "[PERSON_NAME]"
click at [451, 175] on input "text" at bounding box center [451, 175] width 244 height 19
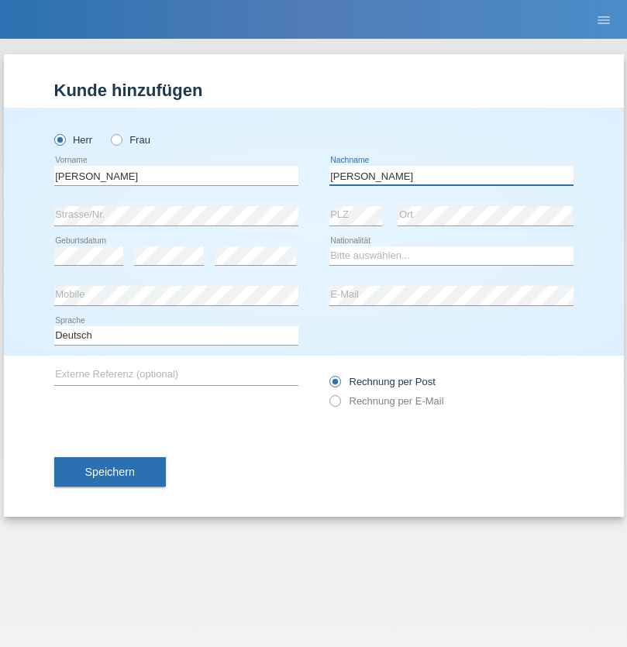
type input "[PERSON_NAME]"
select select "SY"
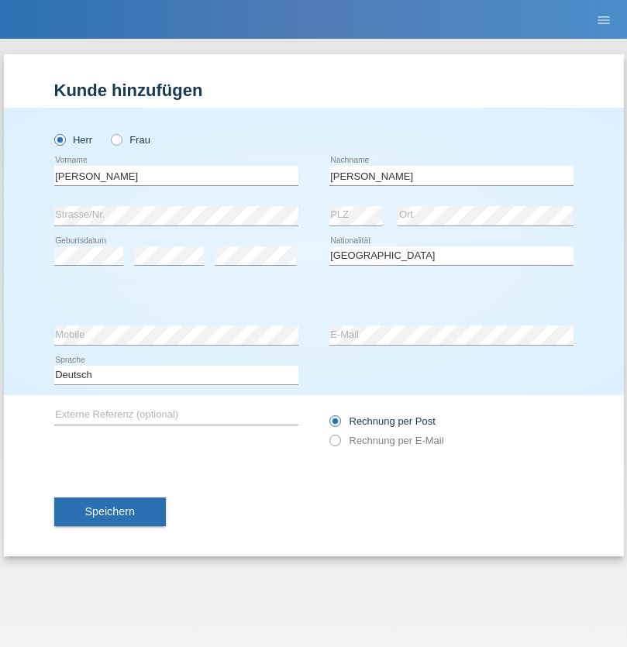
select select "C"
select select "17"
select select "09"
select select "2021"
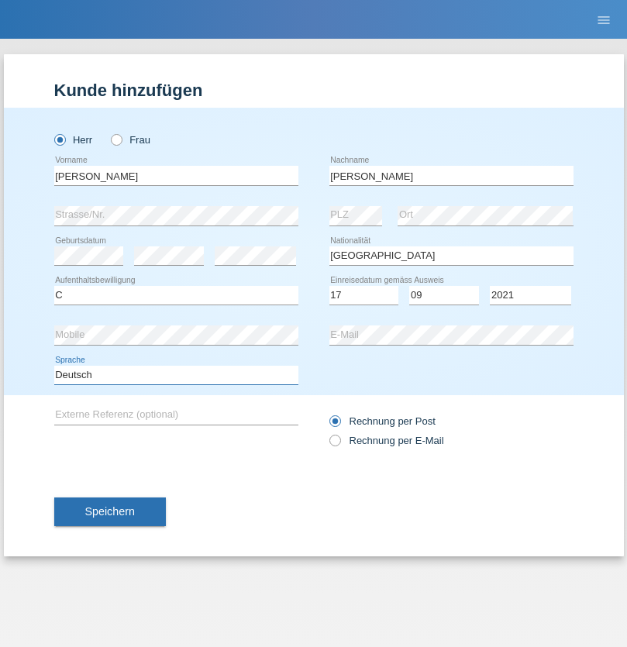
select select "en"
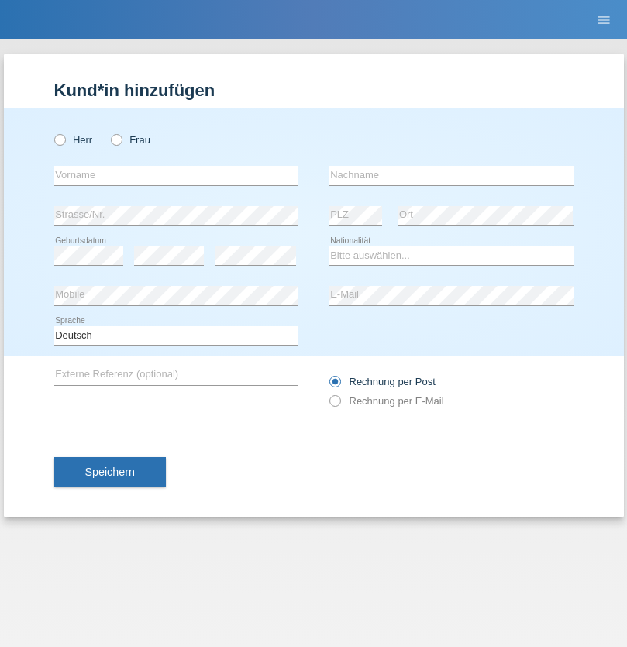
radio input "true"
select select "CH"
radio input "true"
click at [176, 175] on input "text" at bounding box center [176, 175] width 244 height 19
type input "[PERSON_NAME]"
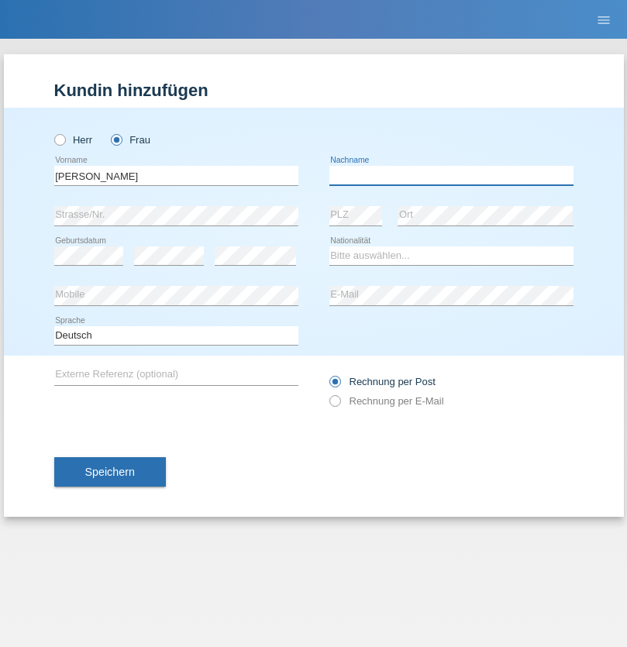
click at [451, 175] on input "text" at bounding box center [451, 175] width 244 height 19
type input "Bacic"
select select "CH"
